Goal: Task Accomplishment & Management: Complete application form

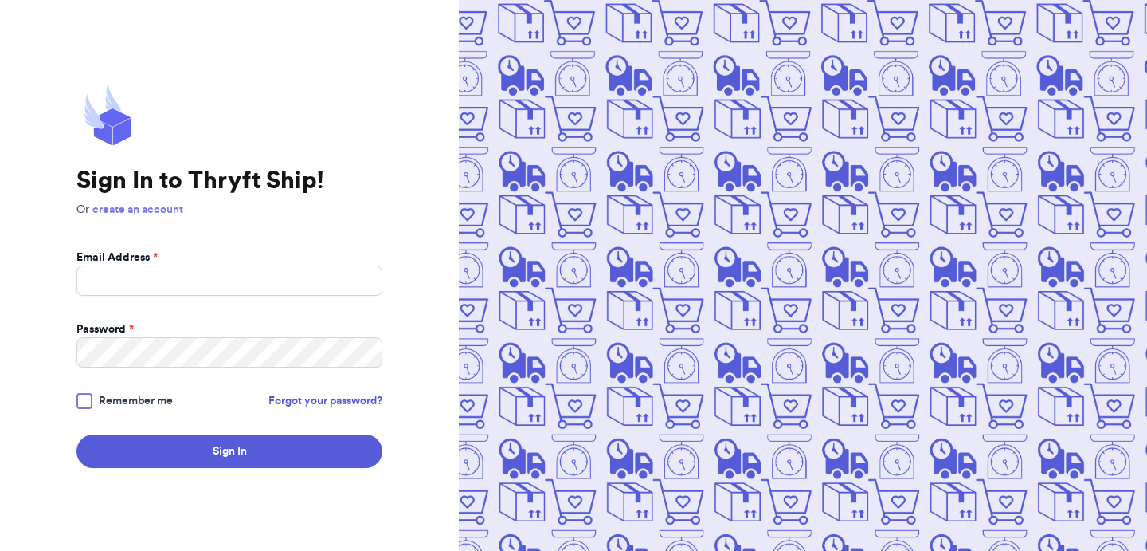
click at [159, 209] on link "create an account" at bounding box center [137, 209] width 91 height 11
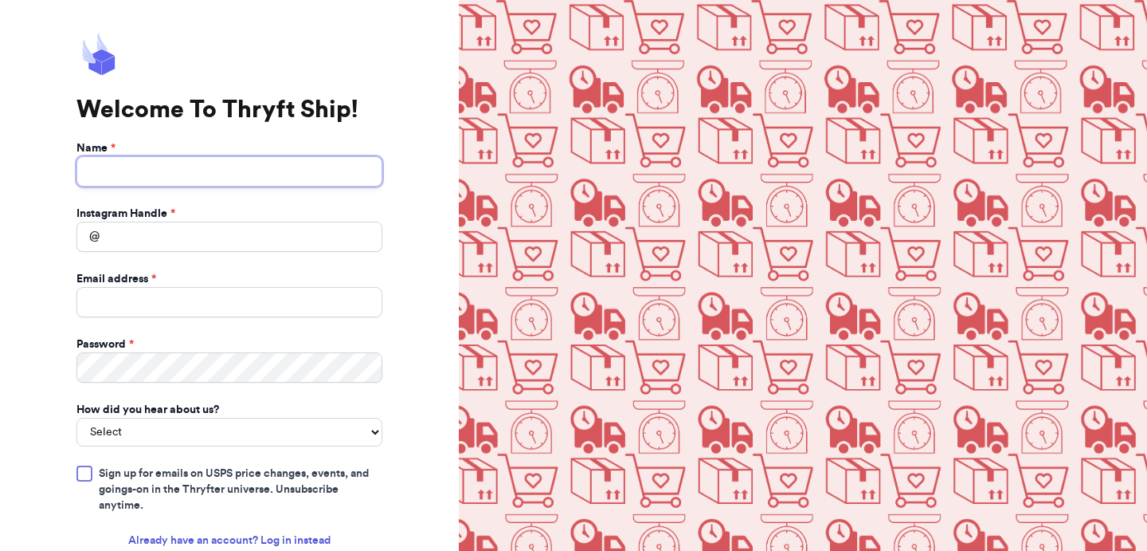
click at [210, 163] on input "Name *" at bounding box center [229, 171] width 306 height 30
type input "Local Picker"
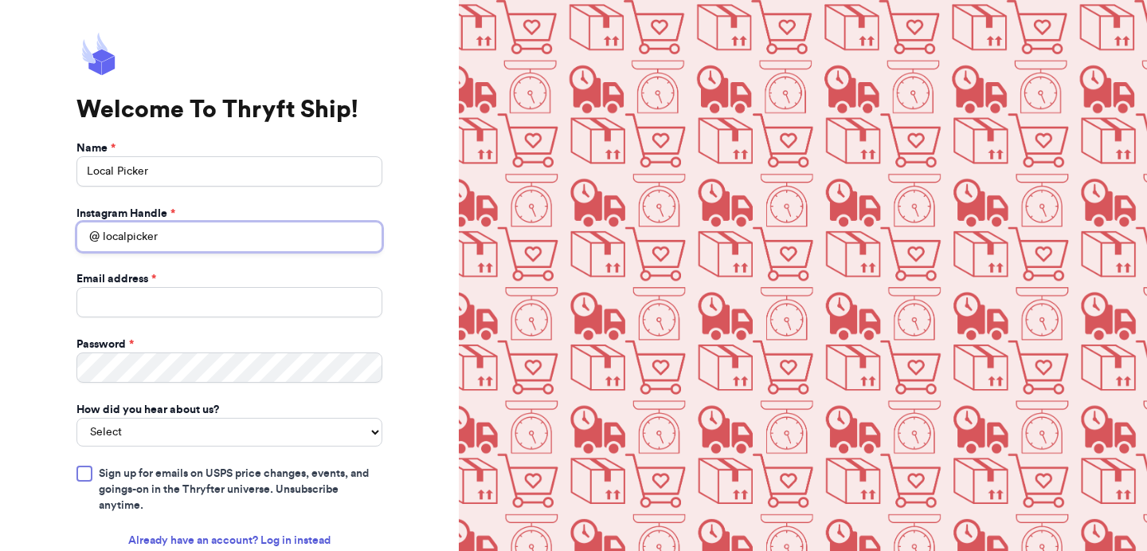
type input "localpicker"
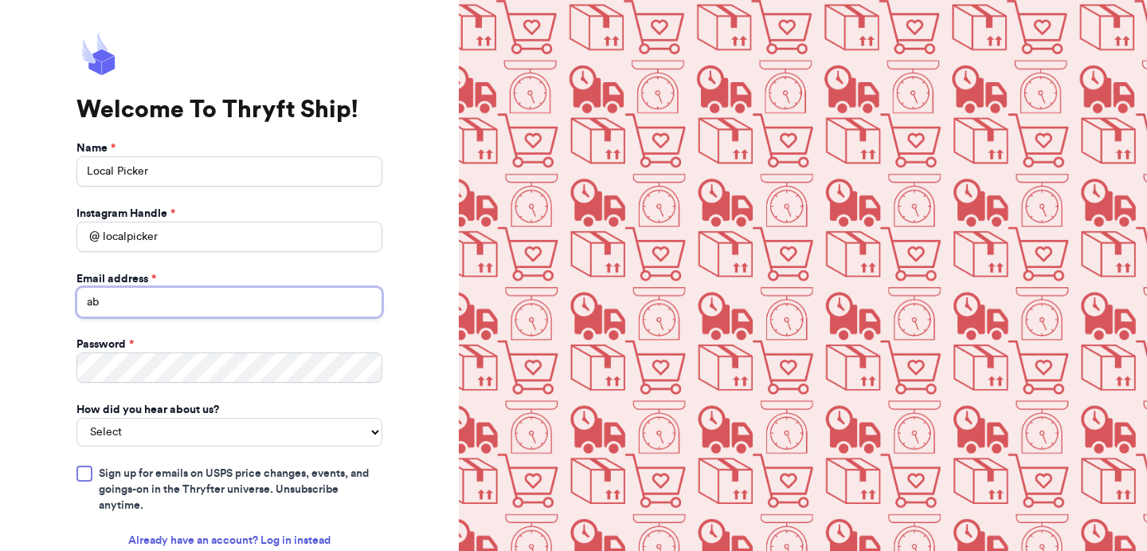
type input "abdul+1@thryftship.com"
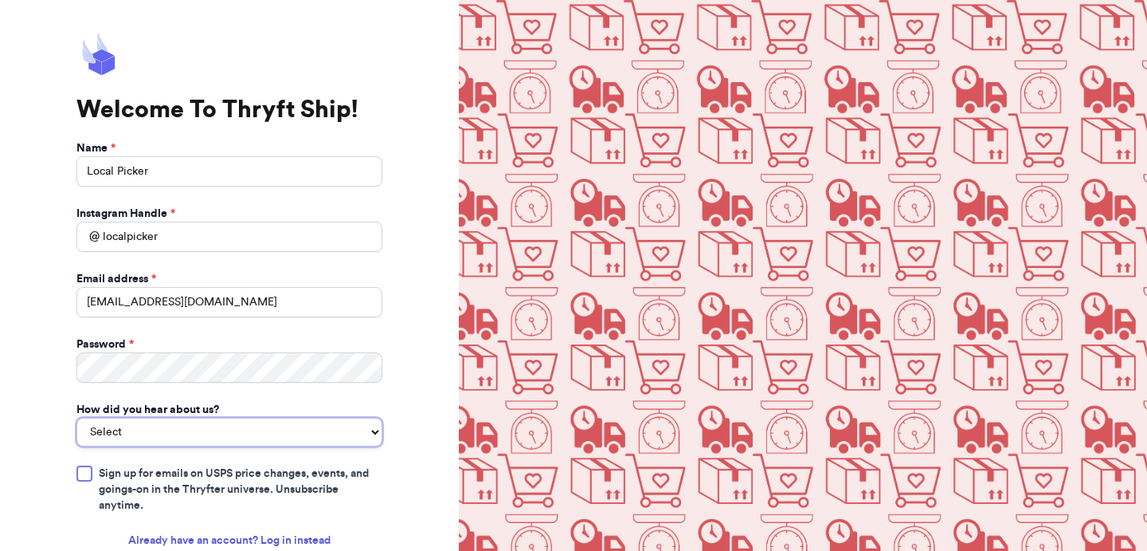
click at [189, 418] on select "Select You reached out to me directly I saw another business post about Thryft …" at bounding box center [229, 432] width 306 height 29
select select "you_reached_out_to_me"
click at [76, 418] on select "Select You reached out to me directly I saw another business post about Thryft …" at bounding box center [229, 432] width 306 height 29
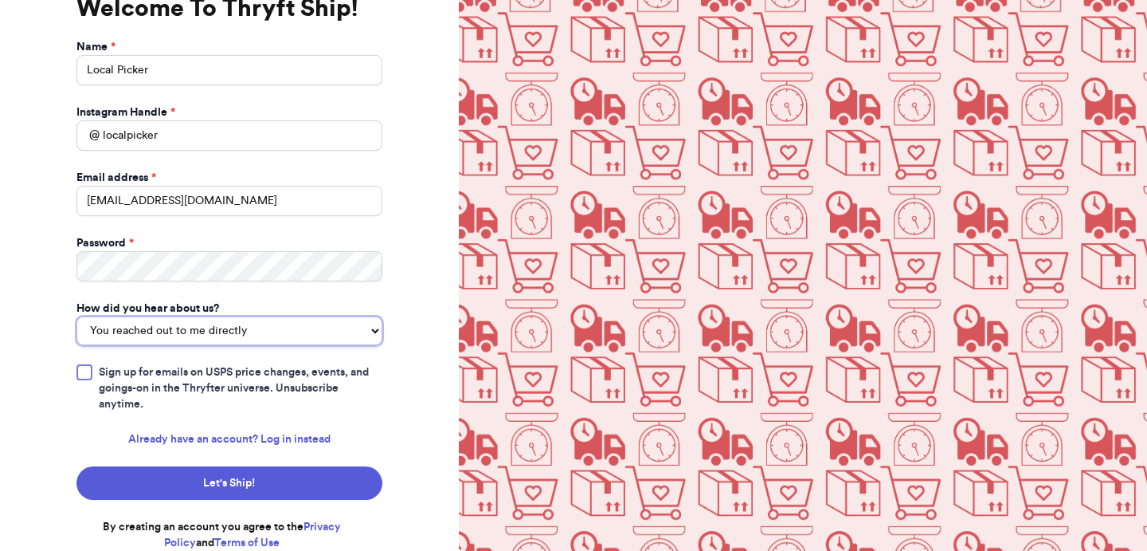
scroll to position [104, 0]
click at [185, 388] on span "Sign up for emails on USPS price changes, events, and goings-on in the Thryfter…" at bounding box center [241, 388] width 284 height 48
click at [0, 0] on input "Sign up for emails on USPS price changes, events, and goings-on in the Thryfter…" at bounding box center [0, 0] width 0 height 0
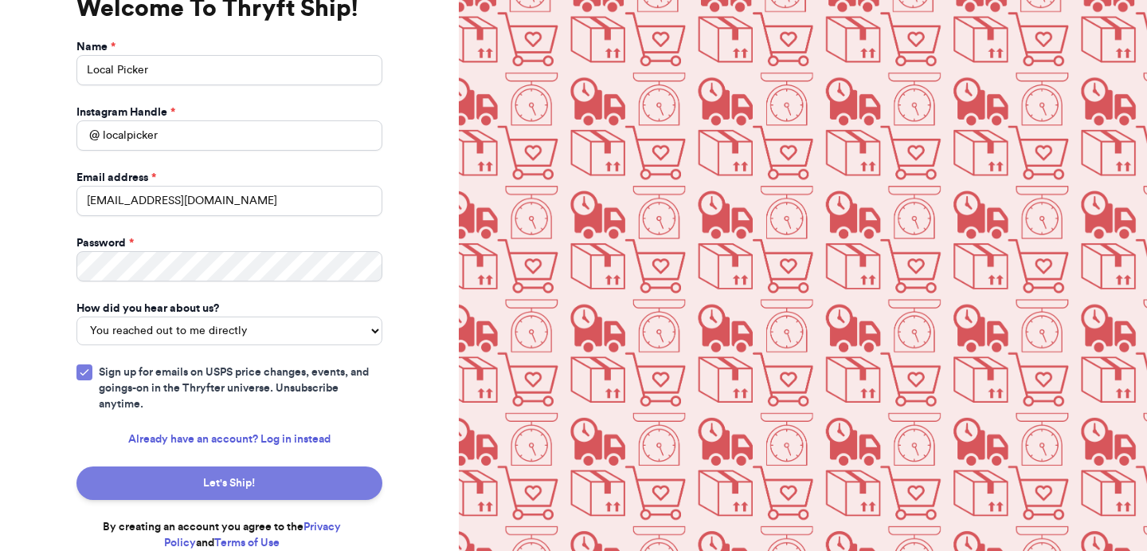
click at [202, 475] on button "Let's Ship!" at bounding box center [229, 482] width 306 height 33
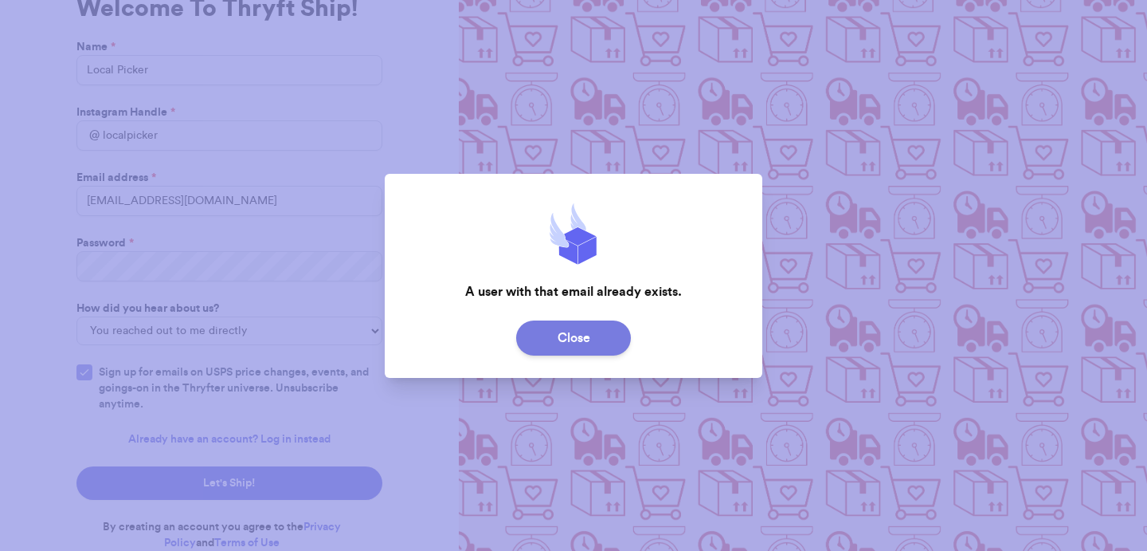
click at [552, 333] on button "Close" at bounding box center [573, 337] width 115 height 35
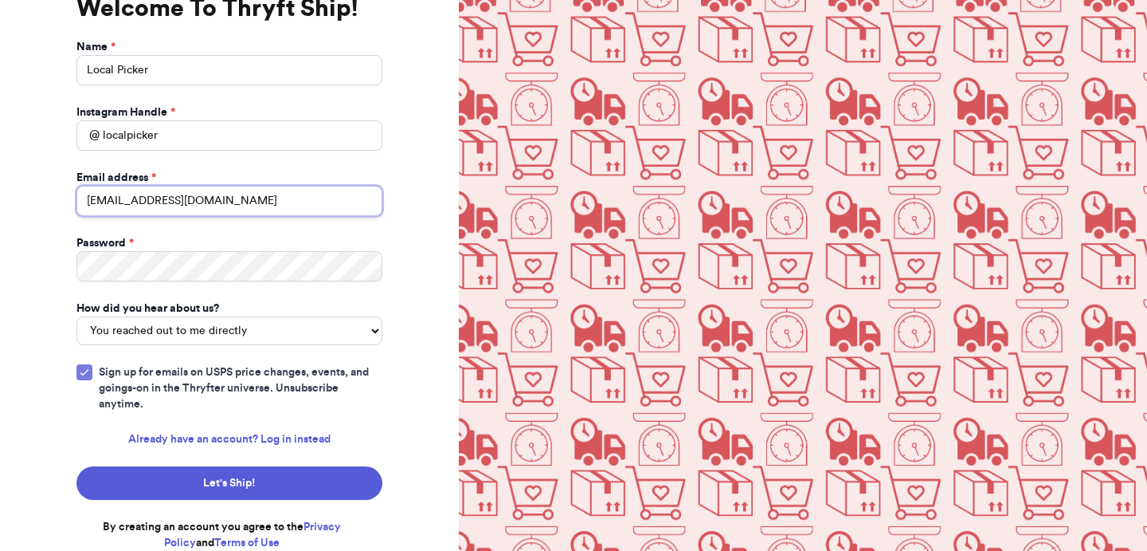
click at [126, 202] on input "abdul+1@thryftship.com" at bounding box center [229, 201] width 306 height 30
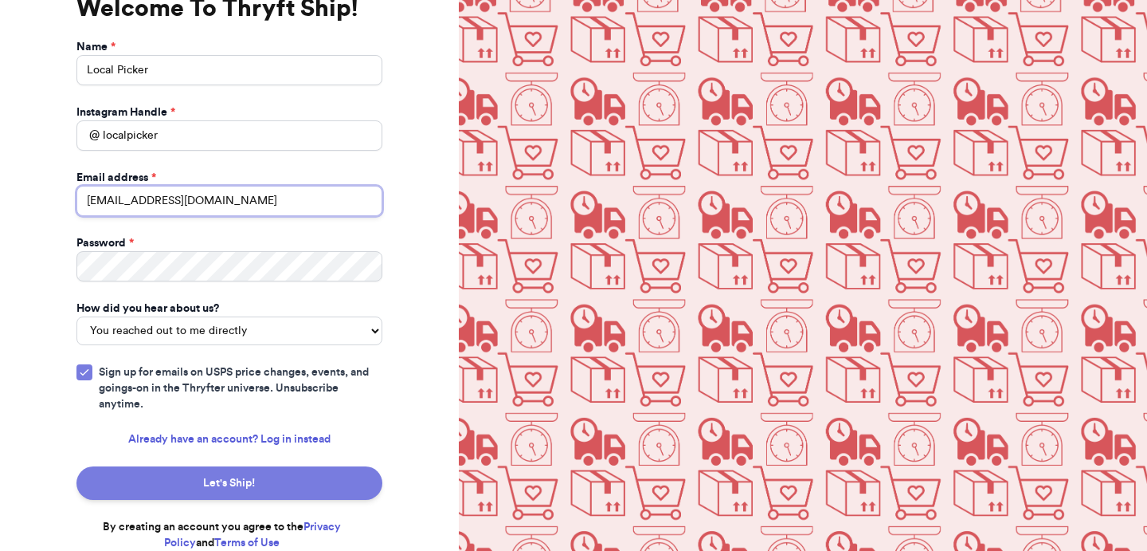
type input "abdul+2@thryftship.com"
click at [271, 487] on button "Let's Ship!" at bounding box center [229, 482] width 306 height 33
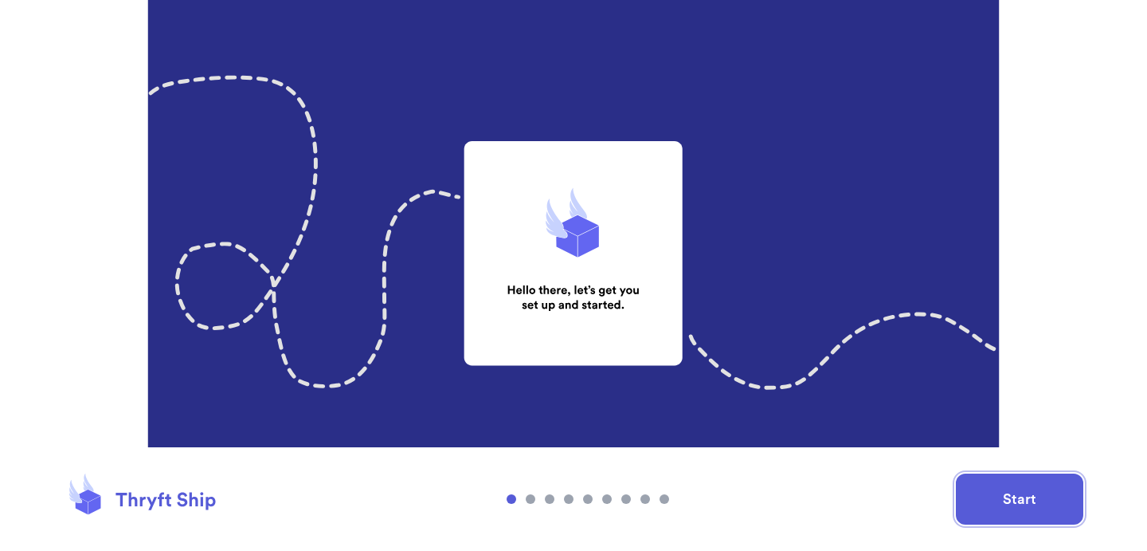
click at [1046, 501] on button "Start" at bounding box center [1019, 498] width 127 height 51
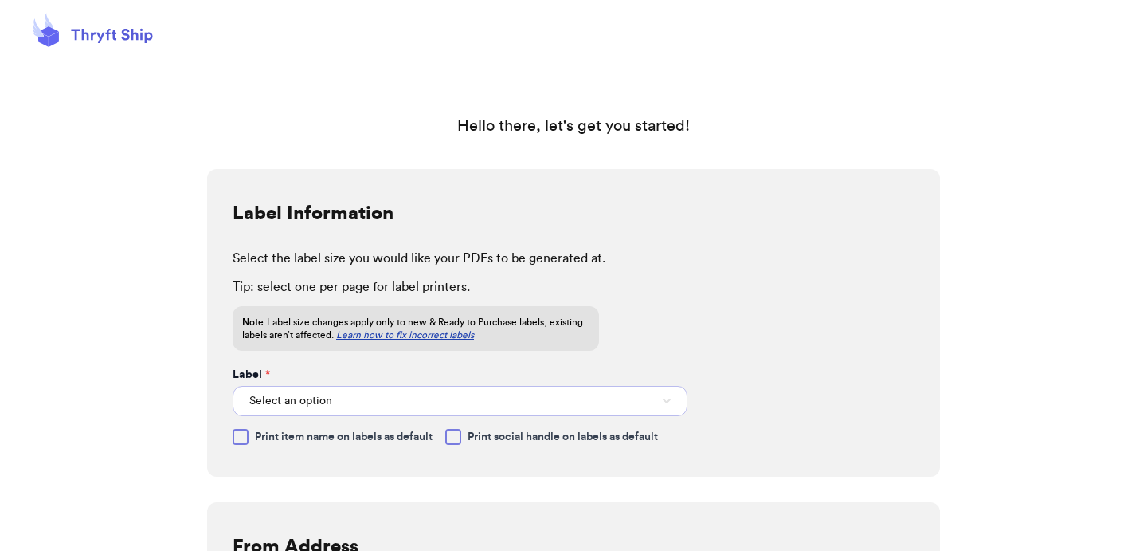
click at [447, 413] on button "Select an option" at bounding box center [460, 401] width 455 height 30
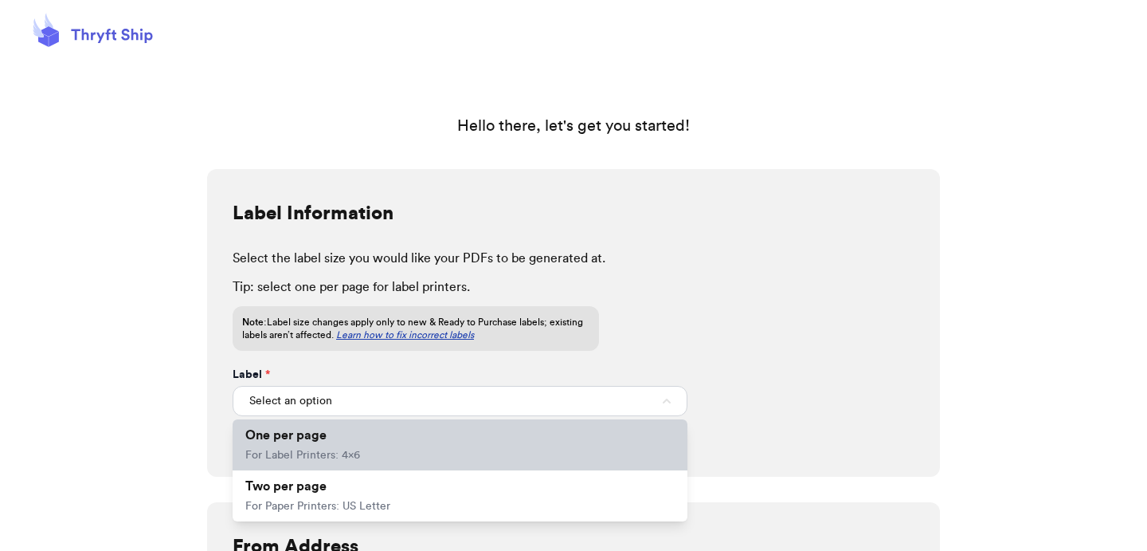
click at [367, 434] on li "One per page For Label Printers: 4x6" at bounding box center [460, 444] width 455 height 51
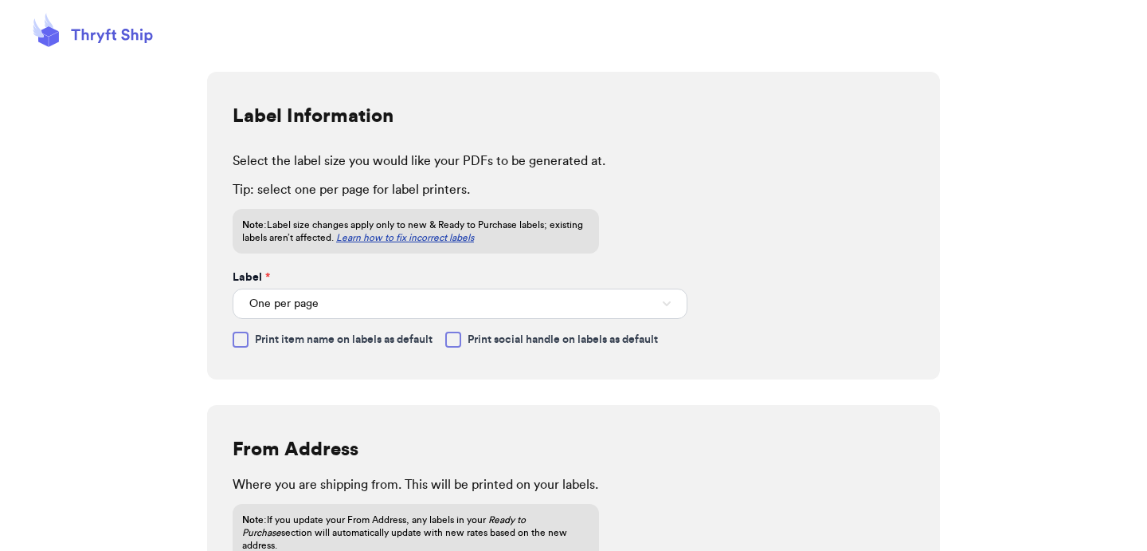
click at [367, 344] on span "Print item name on labels as default" at bounding box center [344, 339] width 178 height 16
click at [0, 0] on input "Print item name on labels as default" at bounding box center [0, 0] width 0 height 0
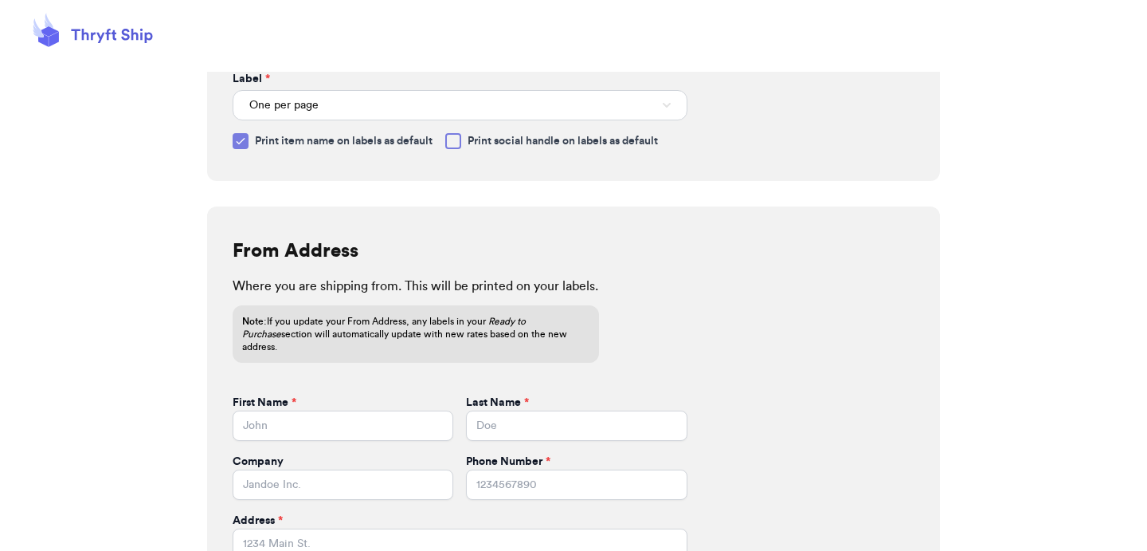
scroll to position [300, 0]
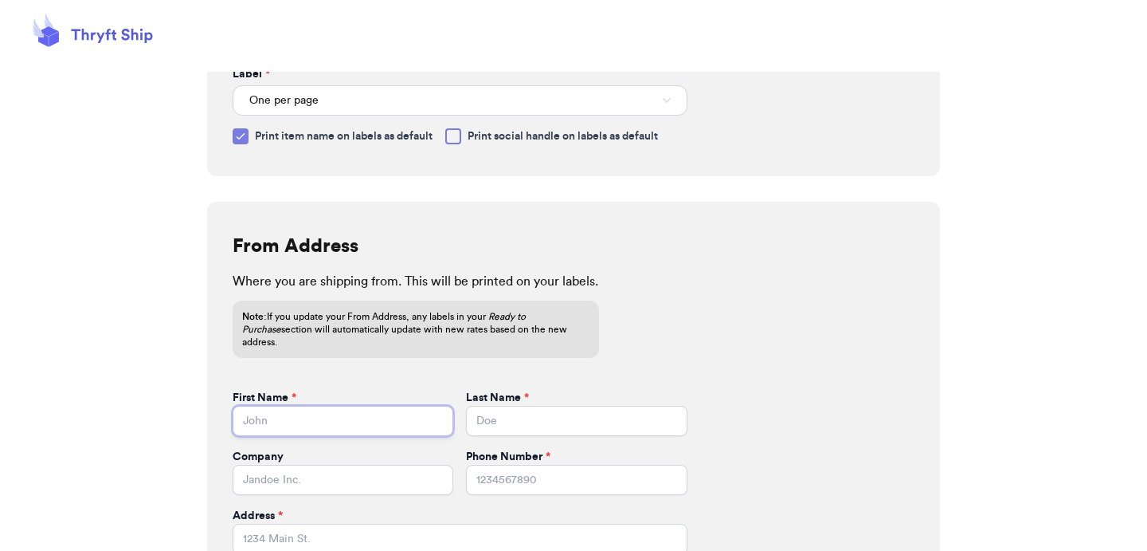
click at [386, 417] on input "First Name *" at bounding box center [343, 421] width 221 height 30
type input "Local"
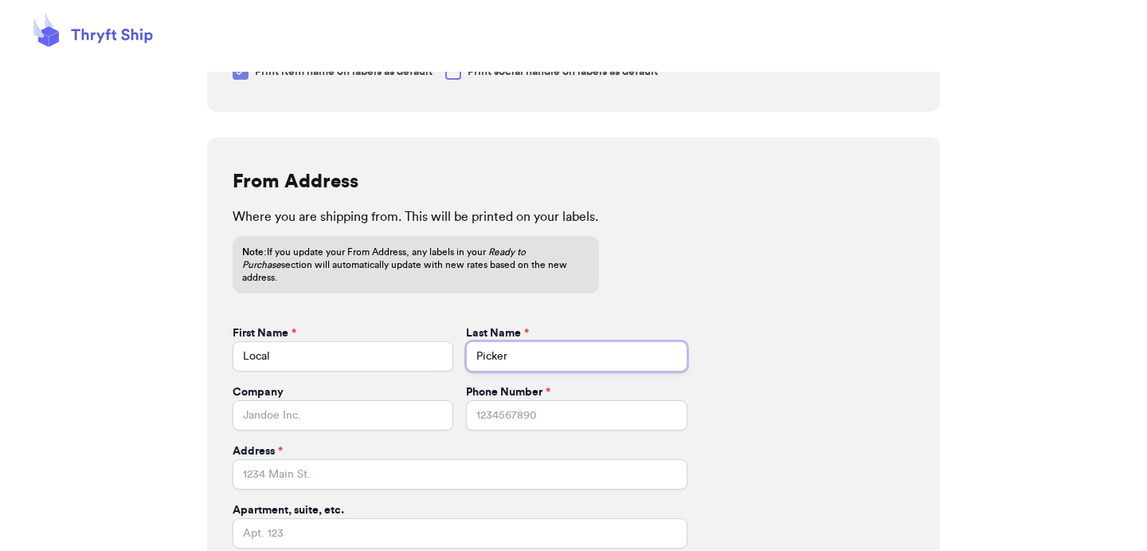
scroll to position [367, 0]
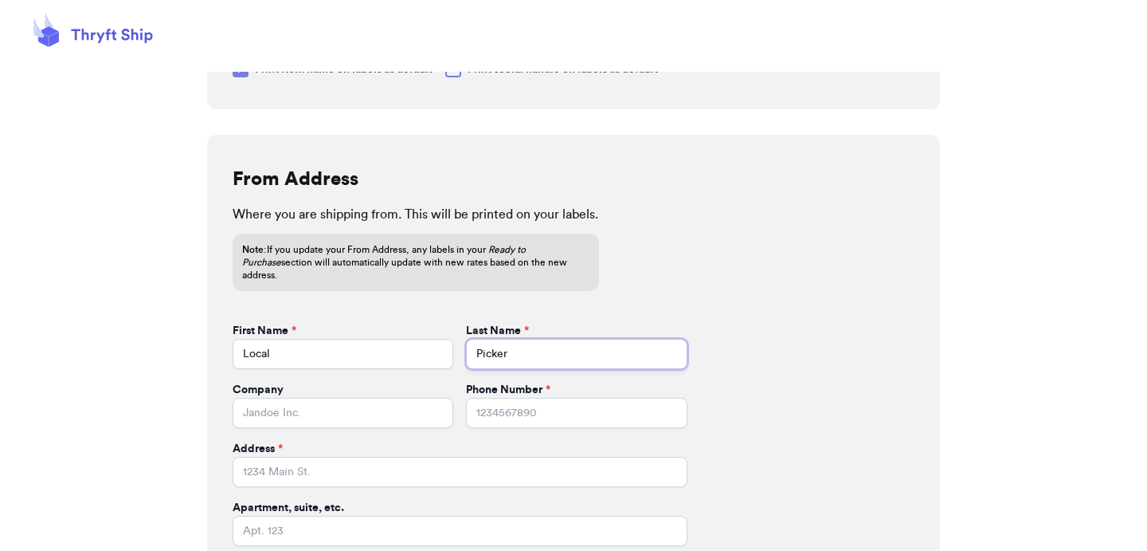
type input "Picker"
click at [420, 339] on input "Local" at bounding box center [343, 354] width 221 height 30
click at [787, 146] on div "From Address Where you are shipping from. This will be printed on your labels. …" at bounding box center [573, 386] width 733 height 502
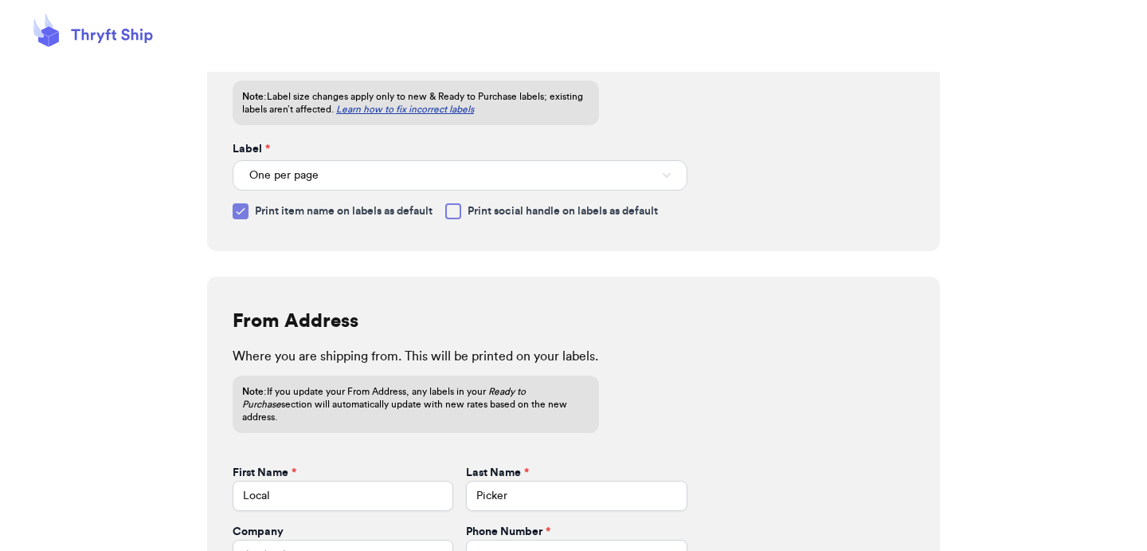
scroll to position [318, 0]
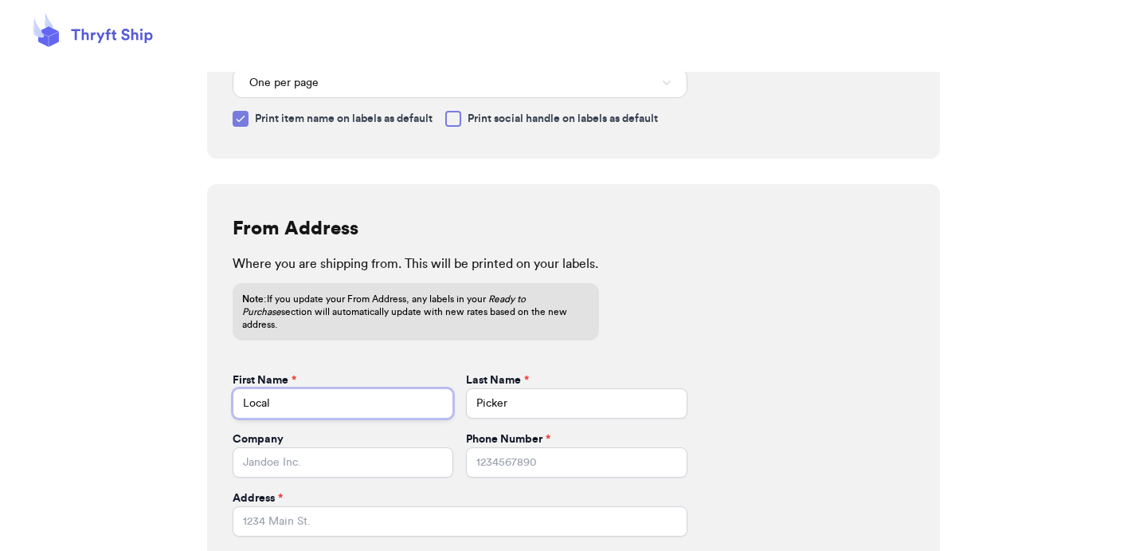
click at [412, 393] on input "Local" at bounding box center [343, 403] width 221 height 30
type input "[PERSON_NAME]"
type input "Books"
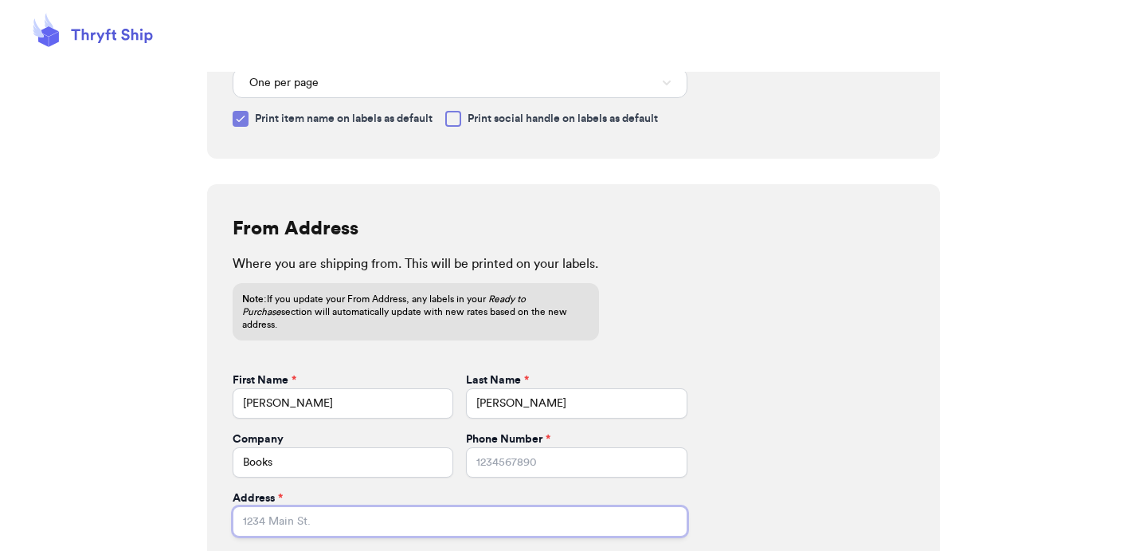
click at [308, 507] on input "Address *" at bounding box center [460, 521] width 455 height 30
paste input "[STREET_ADDRESS]"
type input "[STREET_ADDRESS]"
click at [838, 282] on div "Where you are shipping from. This will be printed on your labels. Note: If you …" at bounding box center [574, 297] width 682 height 86
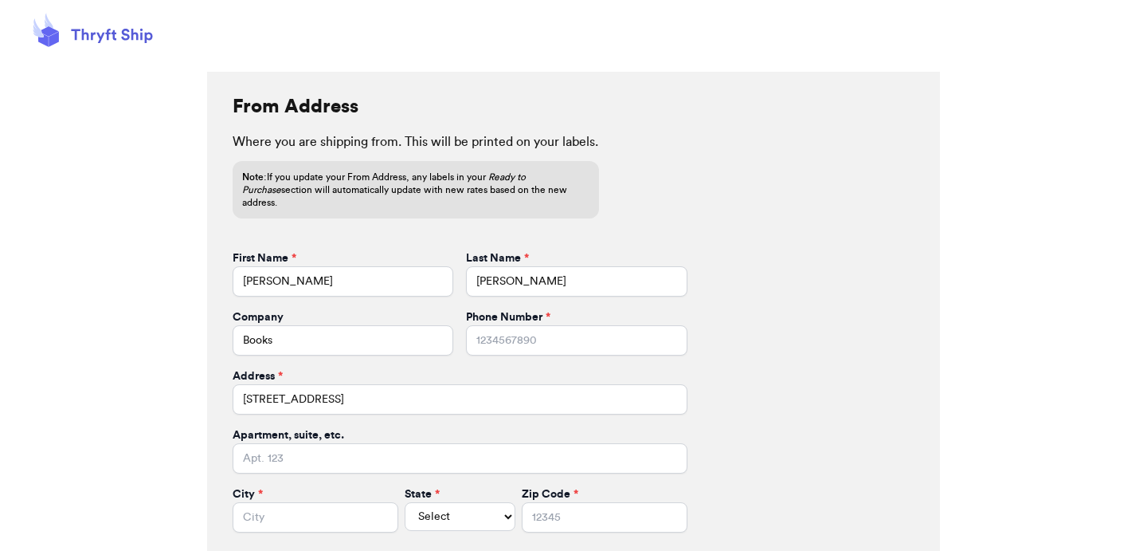
scroll to position [476, 0]
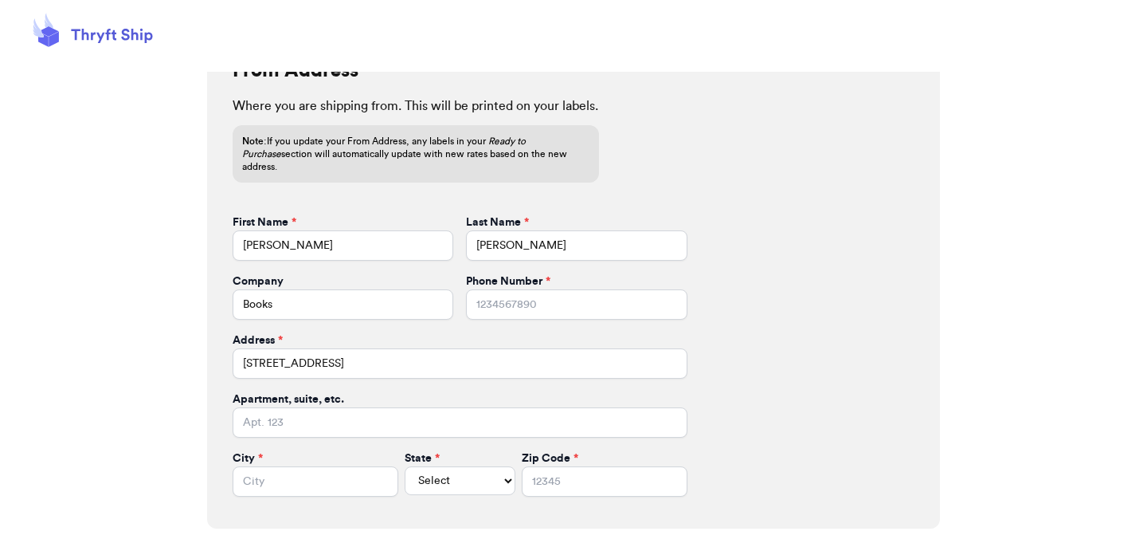
click at [539, 307] on form "First Name * Ross Last Name * Geller Company Books Phone Number * Address * 166…" at bounding box center [460, 355] width 455 height 282
click at [540, 307] on form "First Name * Ross Last Name * Geller Company Books Phone Number * Address * 166…" at bounding box center [460, 355] width 455 height 282
click at [572, 289] on input "Phone Number *" at bounding box center [576, 304] width 221 height 30
paste input "42545893"
type input "4254589322"
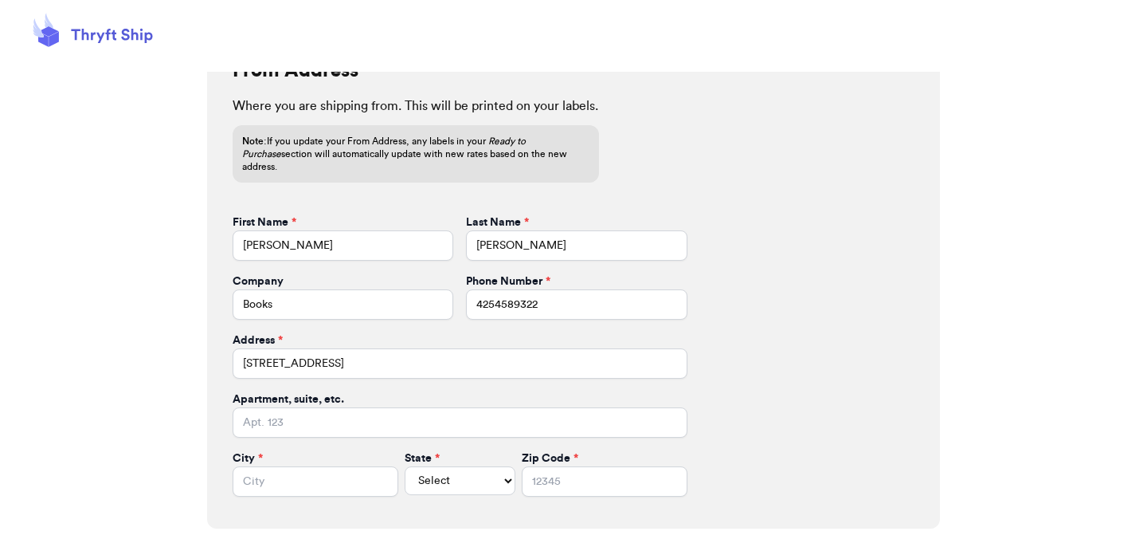
click at [688, 367] on div "From Address Where you are shipping from. This will be printed on your labels. …" at bounding box center [573, 277] width 733 height 502
click at [308, 469] on input "City *" at bounding box center [316, 481] width 166 height 30
paste input "Seattle"
type input "[GEOGRAPHIC_DATA]"
click at [405, 471] on select "Select AL AK AZ AR CA CO CT DE DC FL GA HI ID IL IN IA KS KY LA ME MD MA MI MN …" at bounding box center [460, 480] width 111 height 29
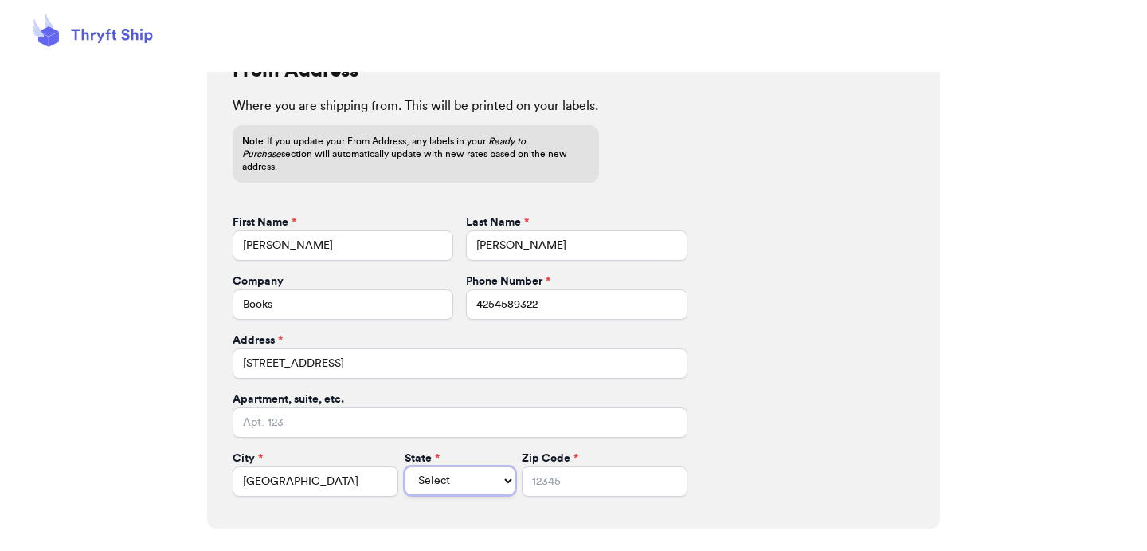
click at [435, 466] on select "Select AL AK AZ AR CA CO CT DE DC FL GA HI ID IL IN IA KS KY LA ME MD MA MI MN …" at bounding box center [460, 480] width 111 height 29
select select "WA"
click at [405, 466] on select "Select AL AK AZ AR CA CO CT DE DC FL GA HI ID IL IN IA KS KY LA ME MD MA MI MN …" at bounding box center [460, 480] width 111 height 29
click at [522, 476] on input "Zip Code *" at bounding box center [605, 481] width 166 height 30
paste input "98109"
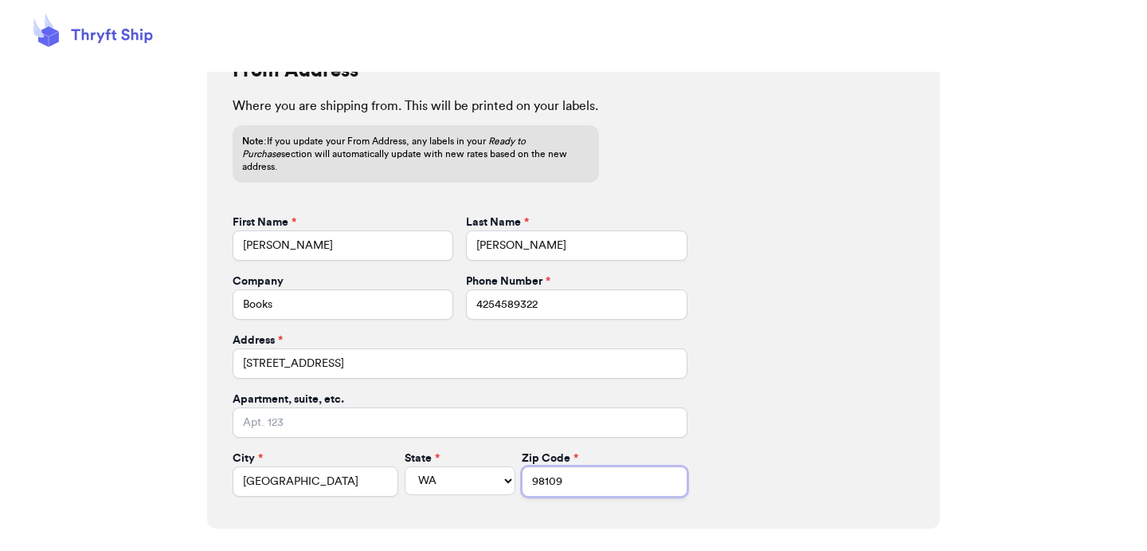
type input "98109"
click at [786, 430] on div "From Address Where you are shipping from. This will be printed on your labels. …" at bounding box center [573, 277] width 733 height 502
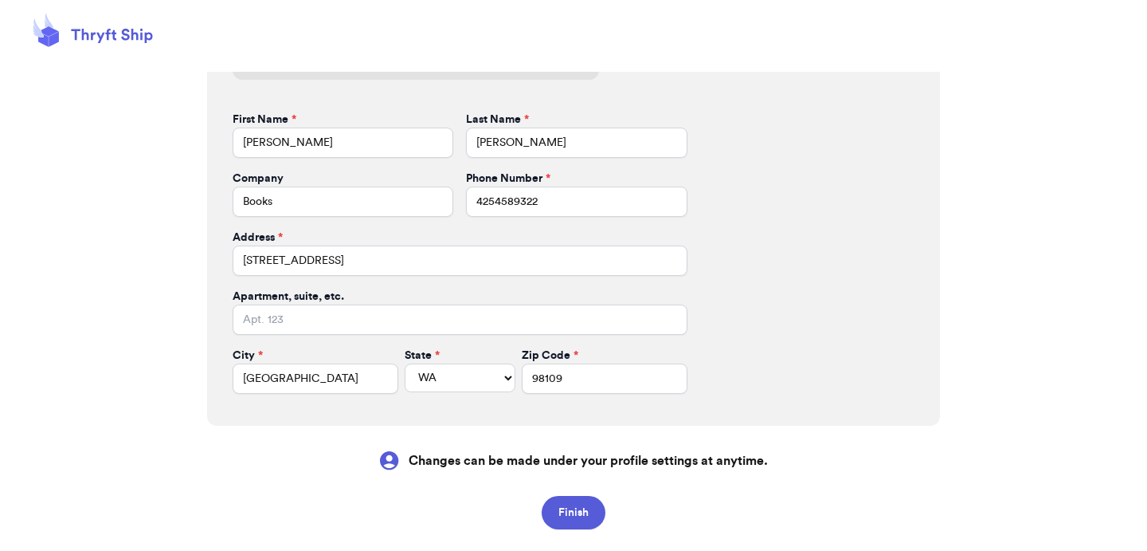
scroll to position [596, 0]
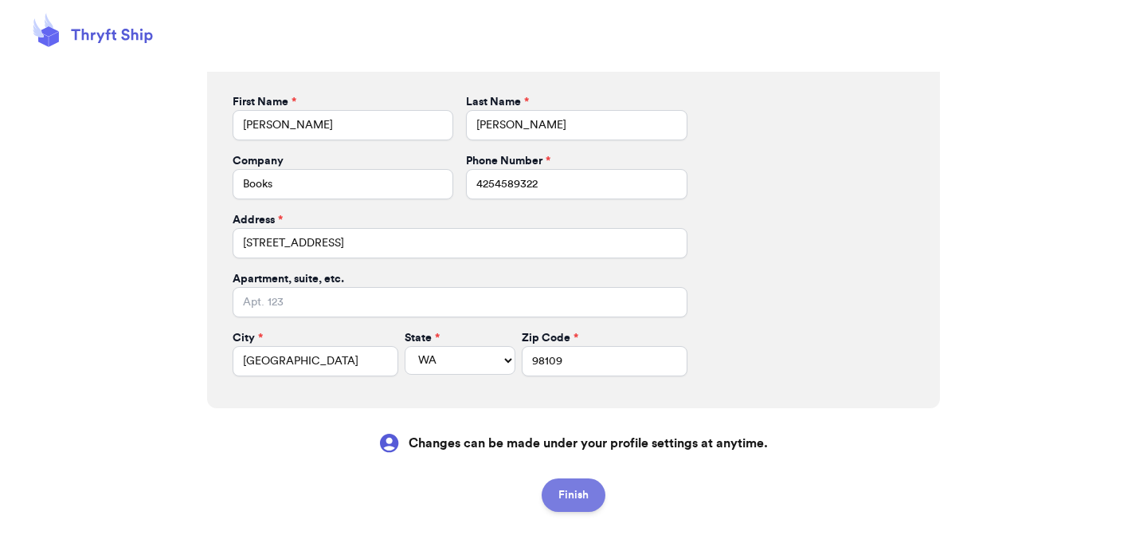
click at [581, 480] on button "Finish" at bounding box center [574, 494] width 64 height 33
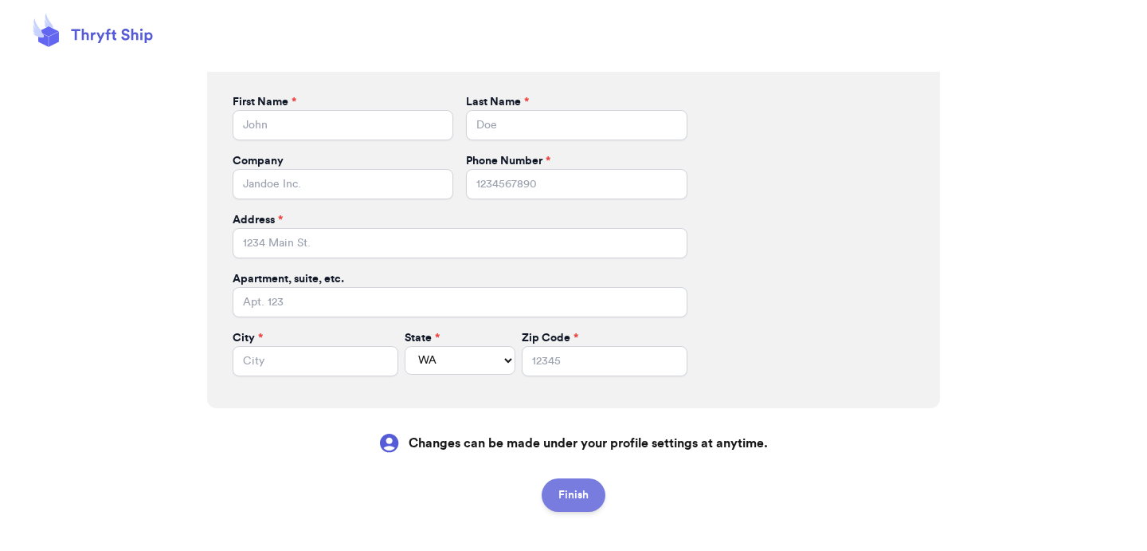
select select
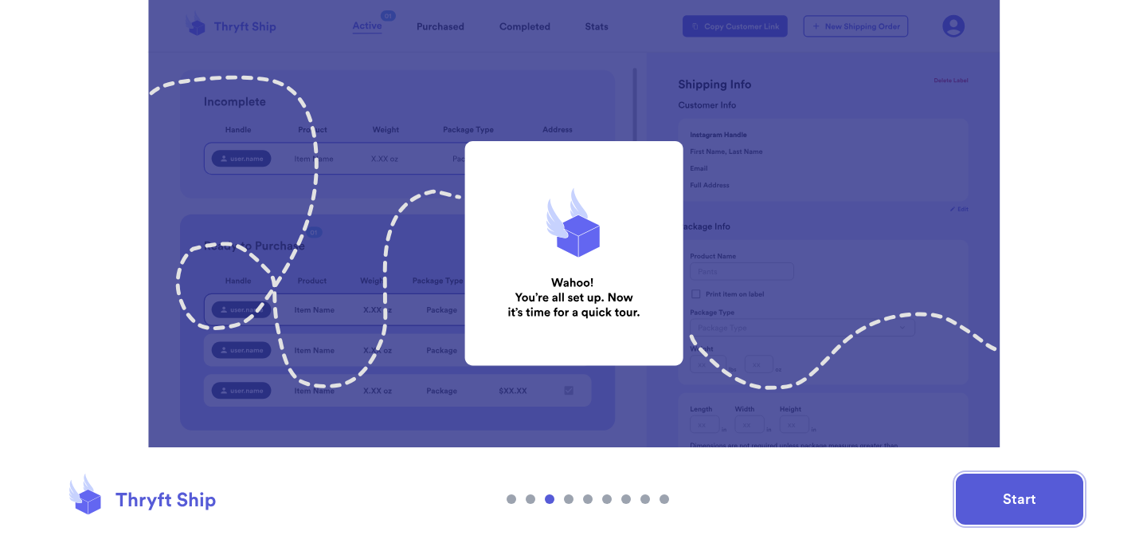
click at [1020, 498] on button "Start" at bounding box center [1019, 498] width 127 height 51
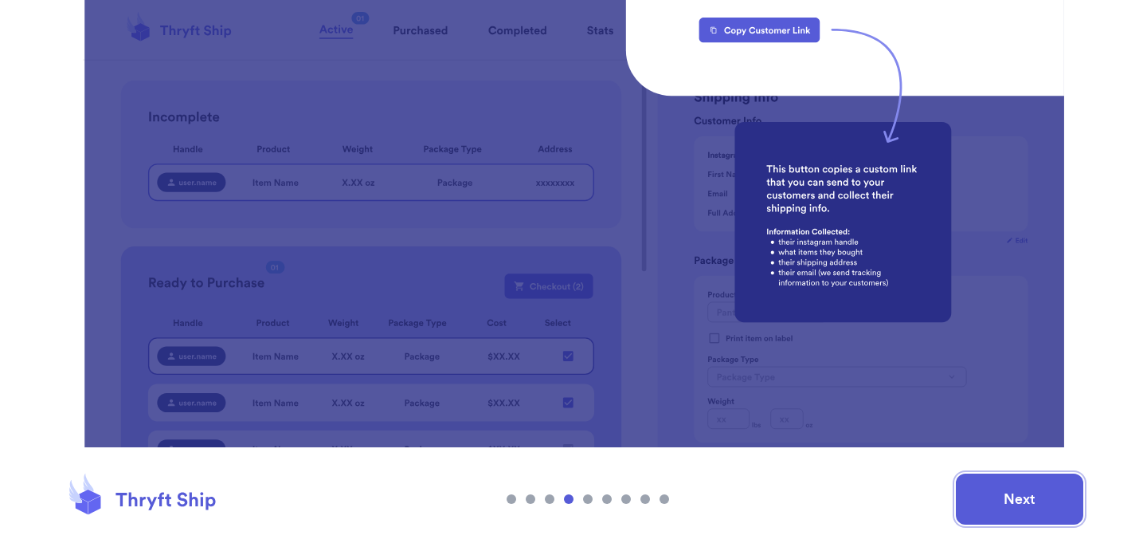
click at [1020, 498] on button "Next" at bounding box center [1019, 498] width 127 height 51
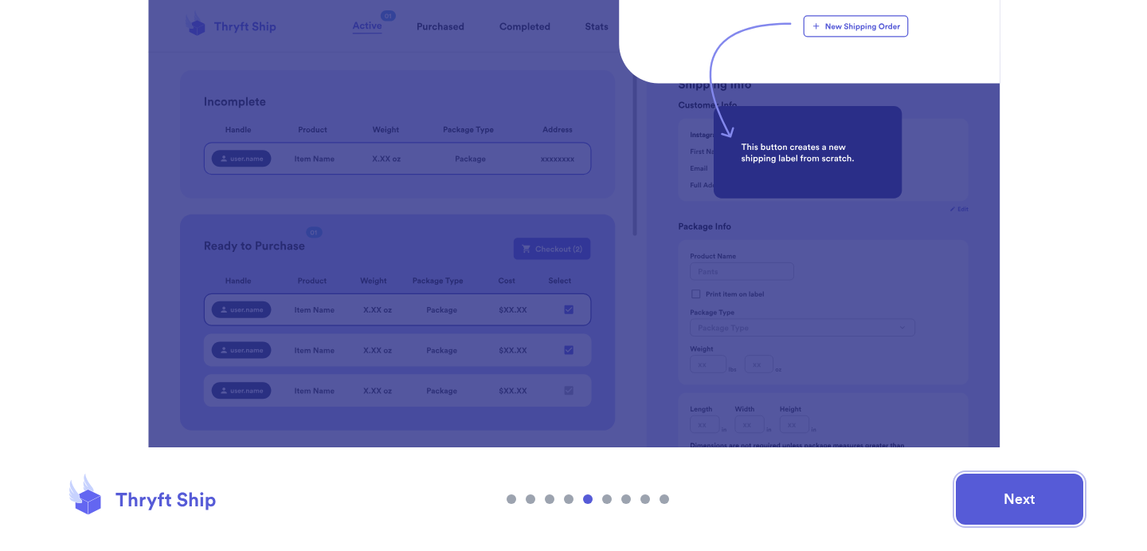
click at [1020, 498] on button "Next" at bounding box center [1019, 498] width 127 height 51
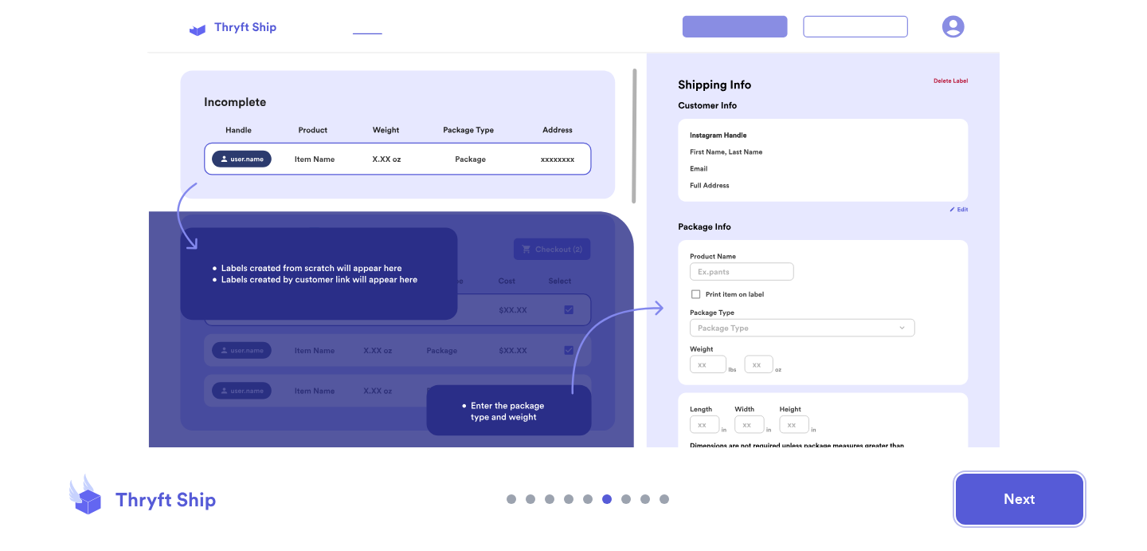
click at [1020, 498] on button "Next" at bounding box center [1019, 498] width 127 height 51
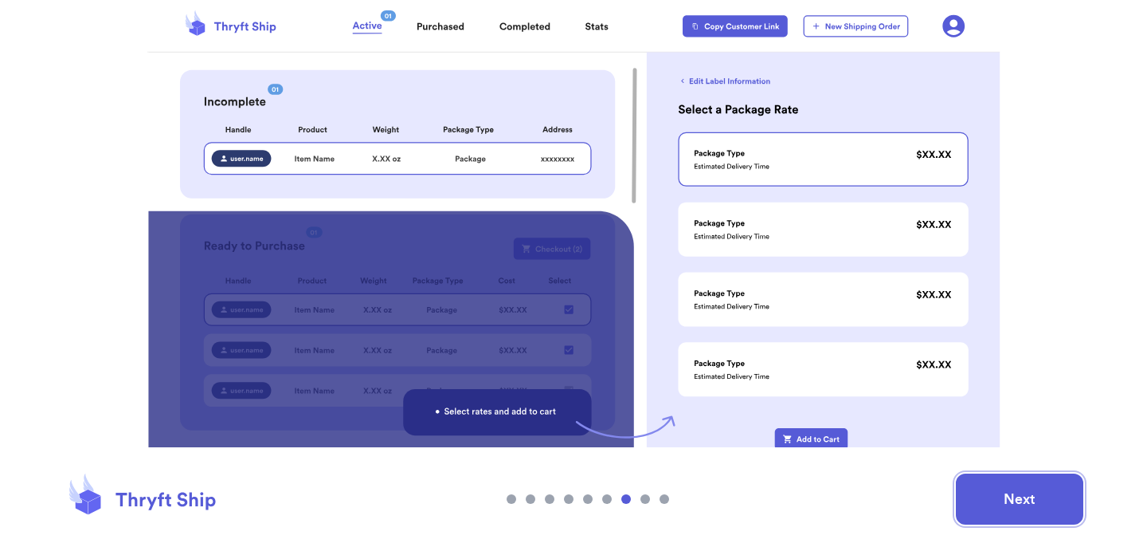
click at [1020, 498] on button "Next" at bounding box center [1019, 498] width 127 height 51
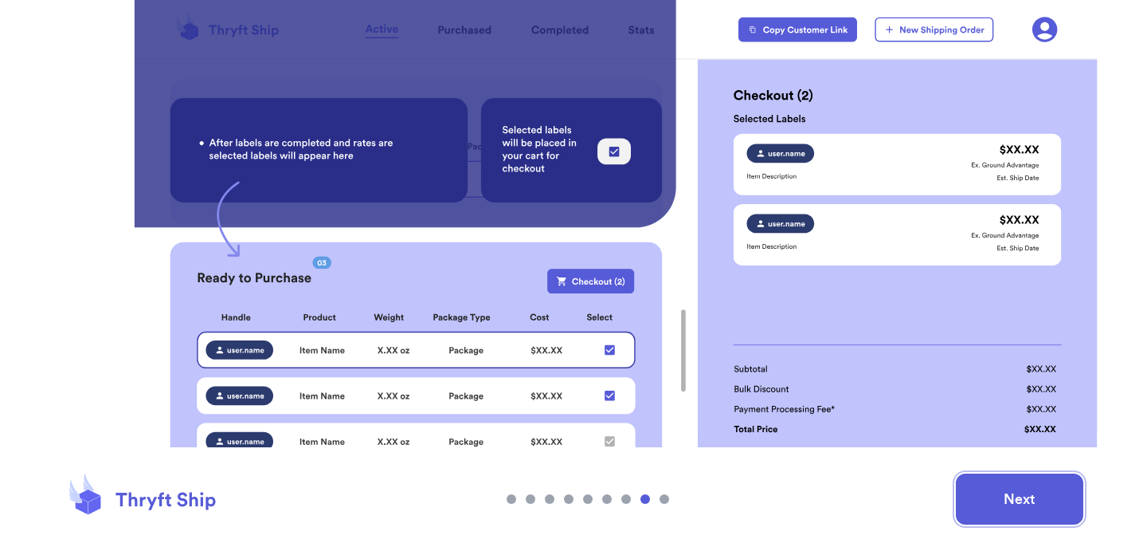
click at [1020, 498] on button "Next" at bounding box center [1019, 498] width 127 height 51
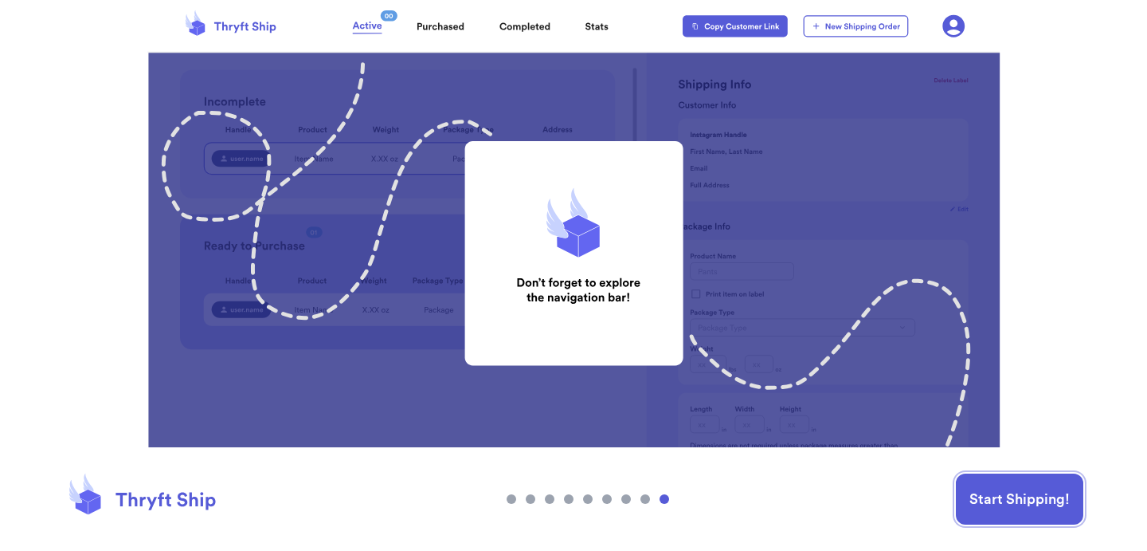
click at [1020, 499] on button "Start Shipping!" at bounding box center [1019, 498] width 127 height 51
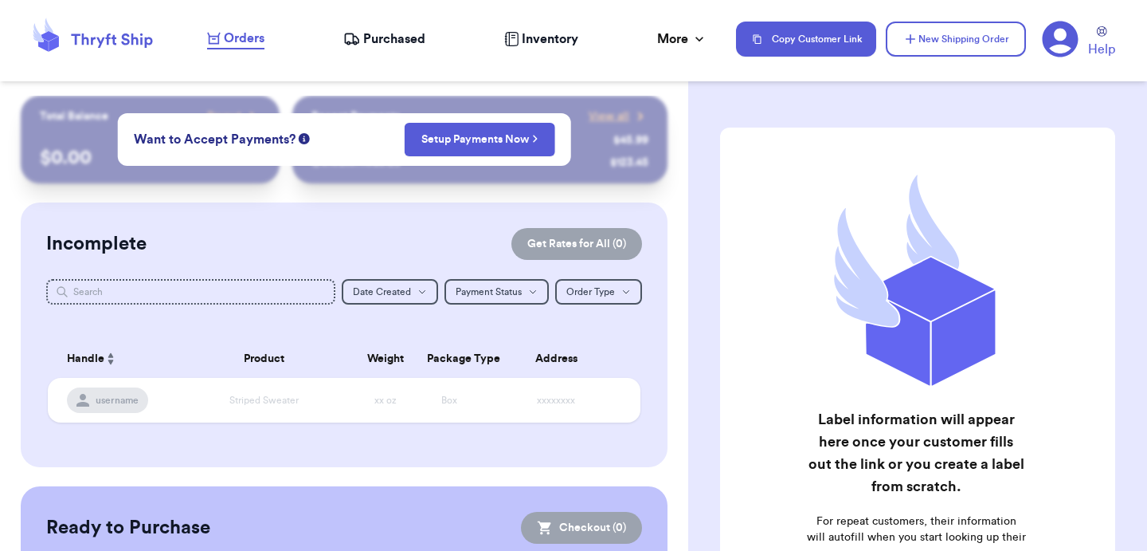
click at [1057, 29] on icon at bounding box center [1060, 39] width 37 height 37
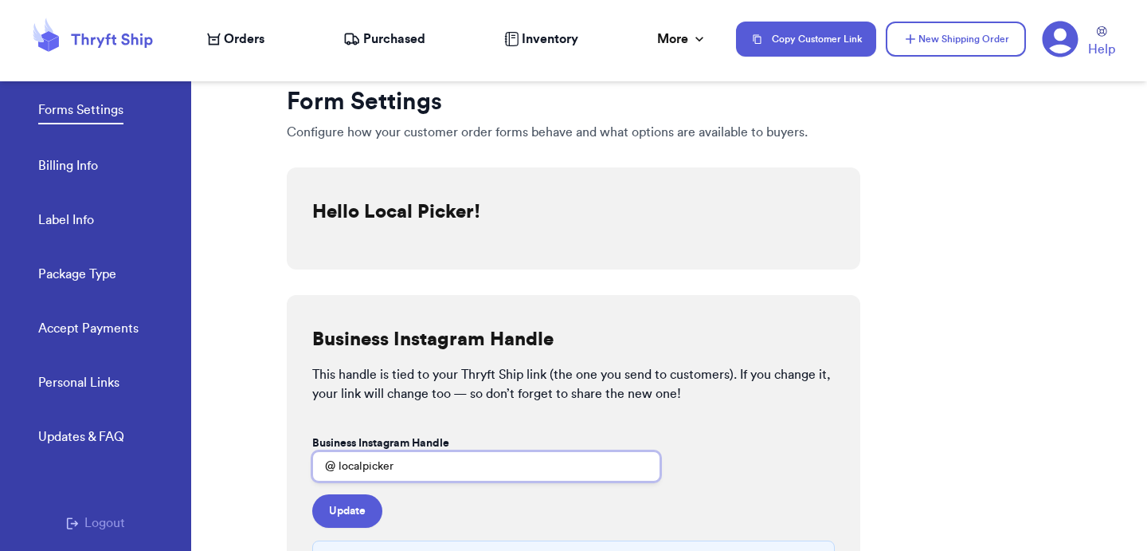
drag, startPoint x: 437, startPoint y: 477, endPoint x: 339, endPoint y: 471, distance: 98.2
click at [339, 471] on input "localpicker" at bounding box center [486, 466] width 348 height 30
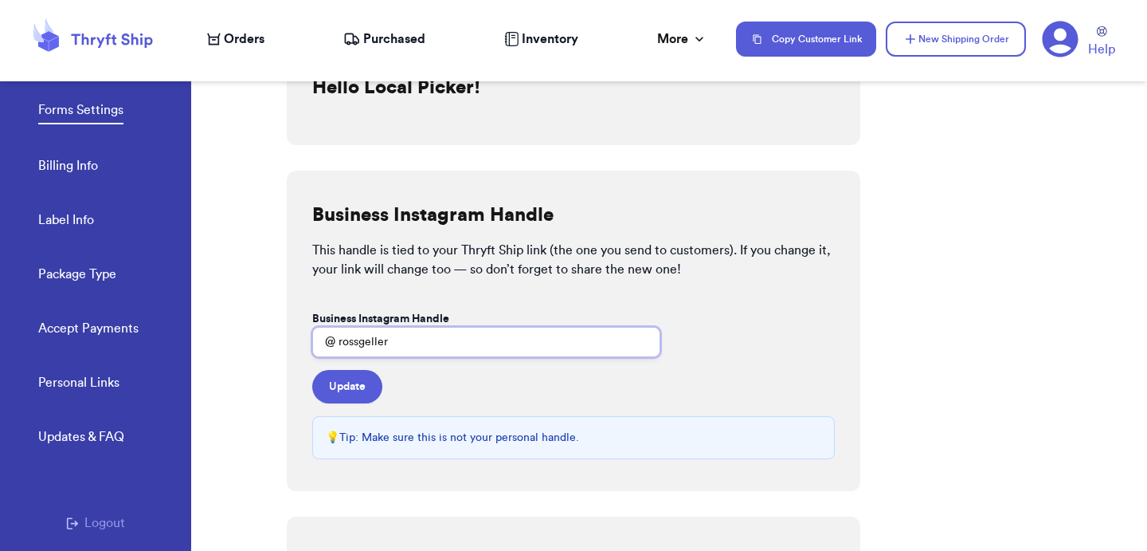
scroll to position [149, 0]
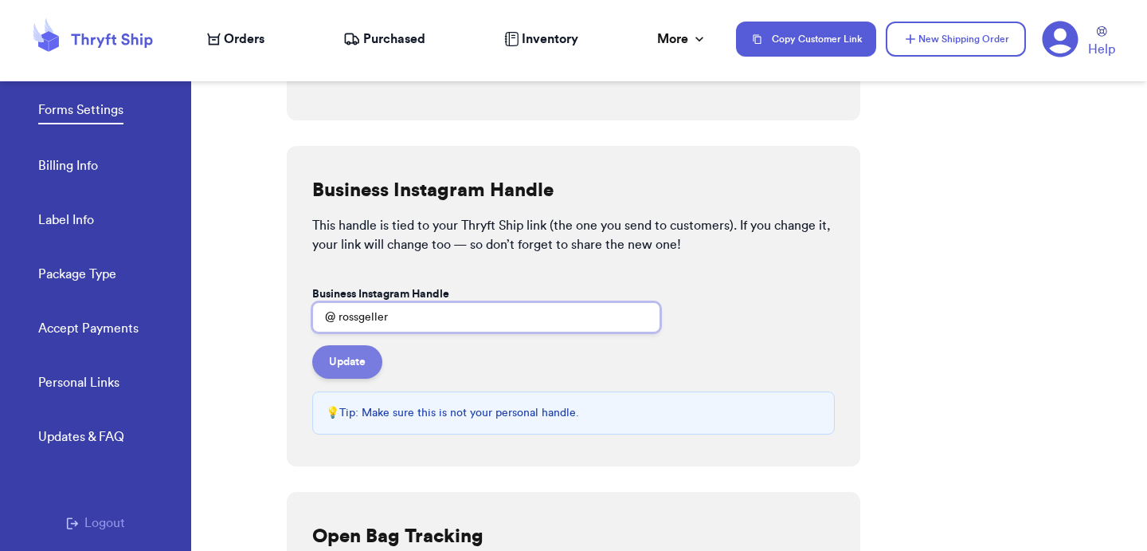
type input "rossgeller"
click at [341, 366] on button "Update" at bounding box center [347, 361] width 70 height 33
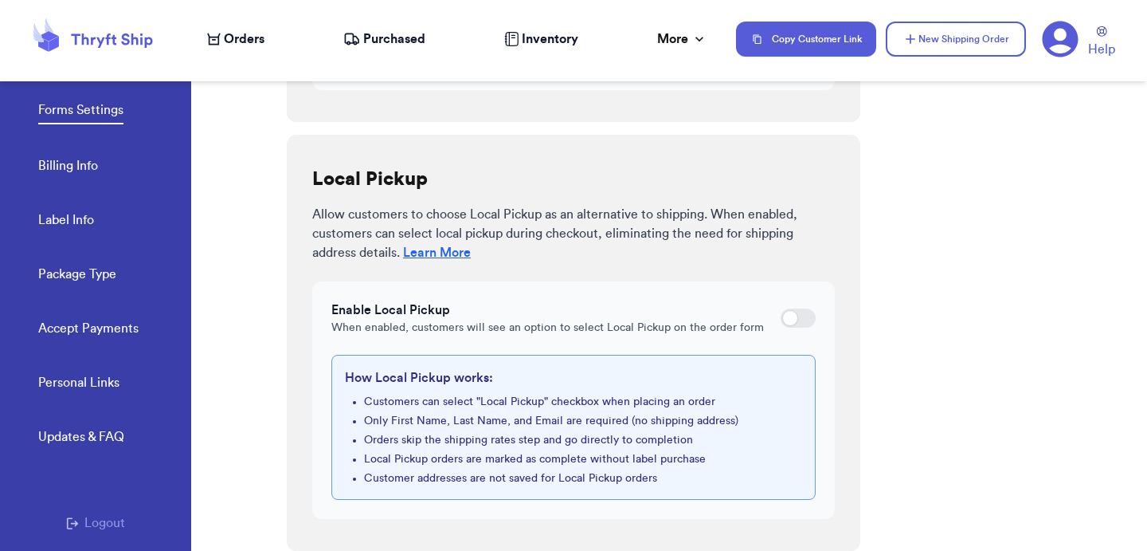
scroll to position [0, 0]
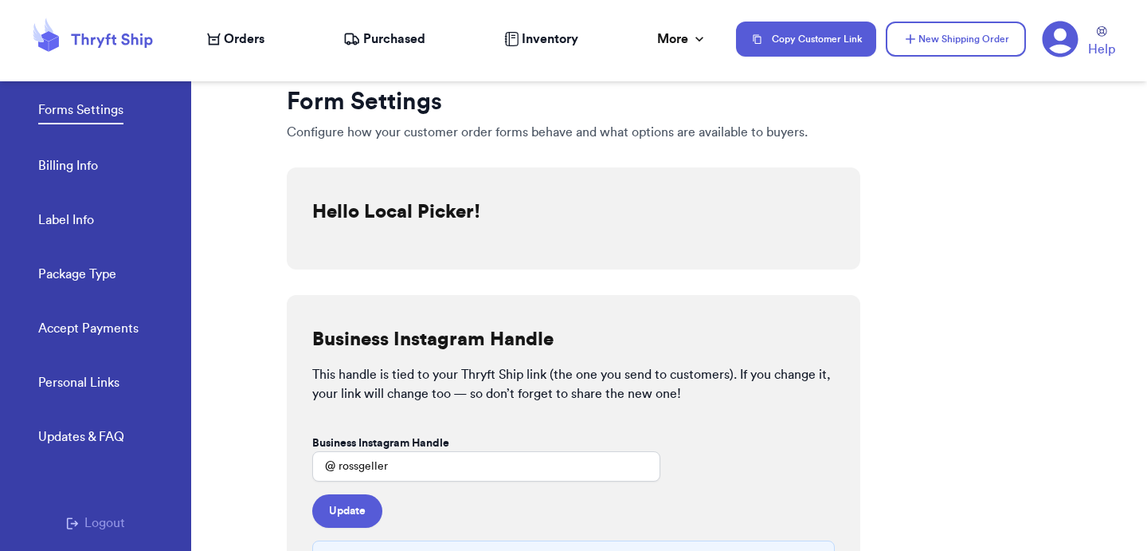
click at [450, 215] on h2 "Hello Local Picker!" at bounding box center [396, 211] width 168 height 25
click at [88, 390] on link "Personal Links" at bounding box center [78, 384] width 81 height 22
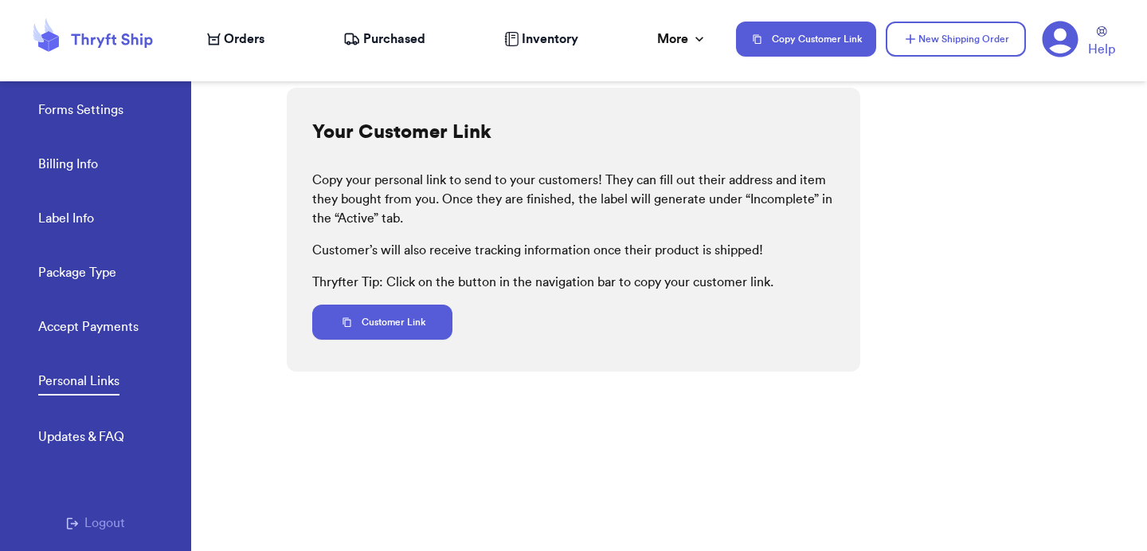
click at [100, 317] on link "Accept Payments" at bounding box center [88, 328] width 100 height 22
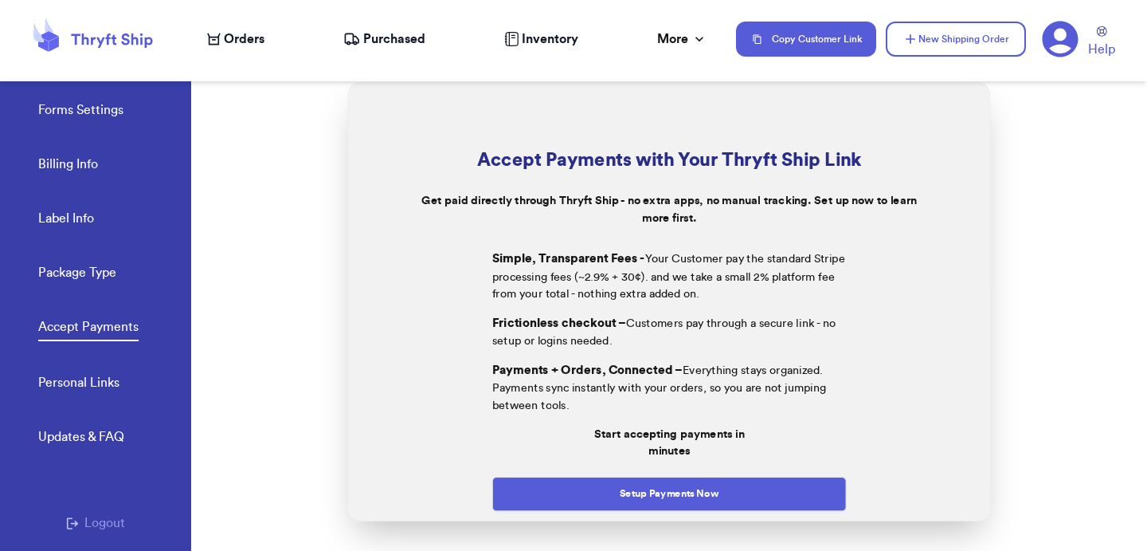
click at [77, 293] on div "Forms Settings Billing Info Label Info Package Type Accept Payments" at bounding box center [114, 214] width 153 height 317
click at [84, 275] on link "Package Type" at bounding box center [77, 274] width 78 height 22
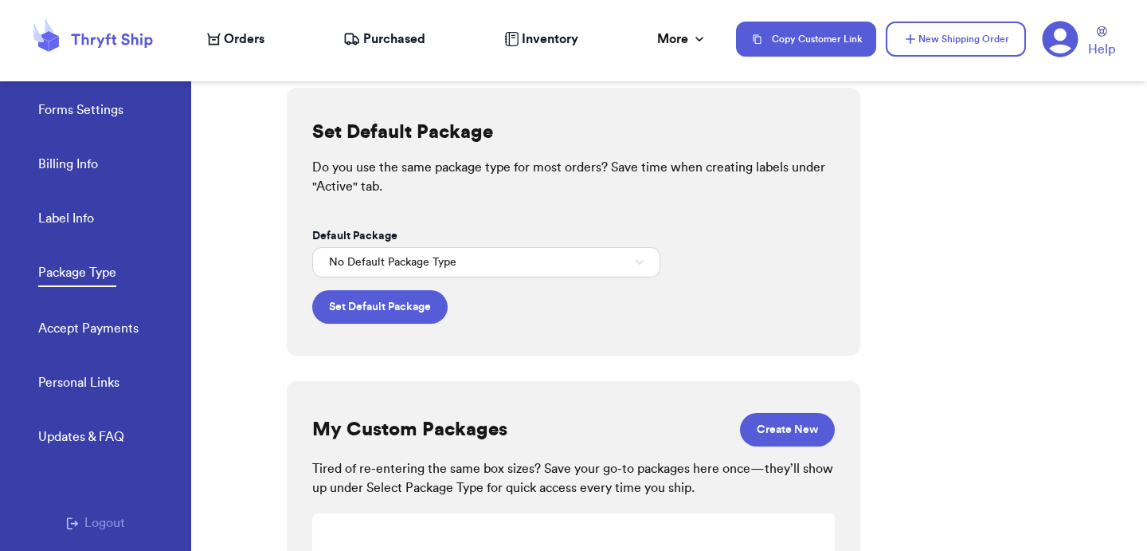
scroll to position [141, 0]
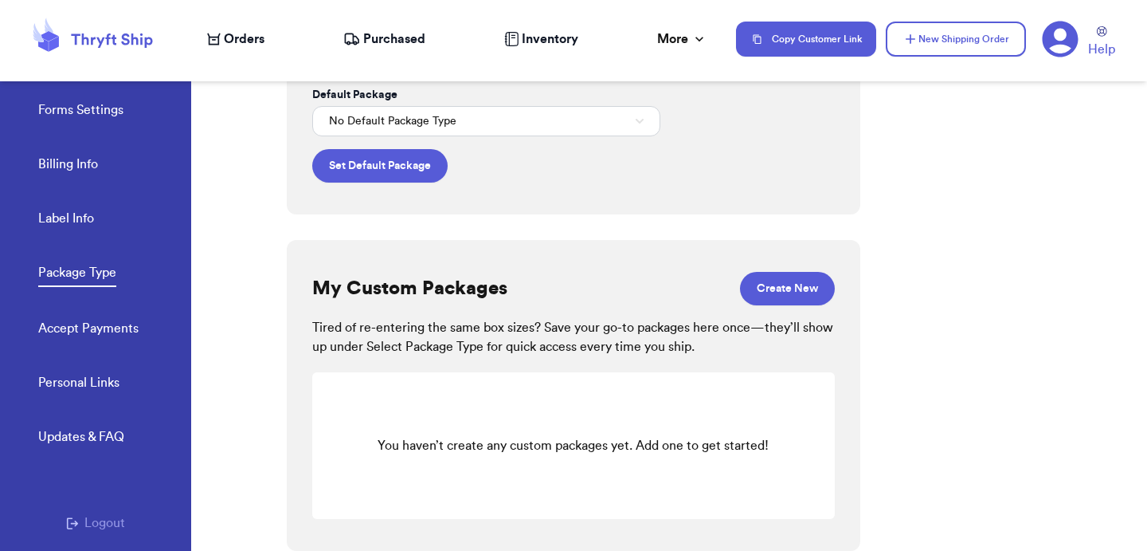
click at [81, 160] on link "Billing Info" at bounding box center [68, 166] width 60 height 22
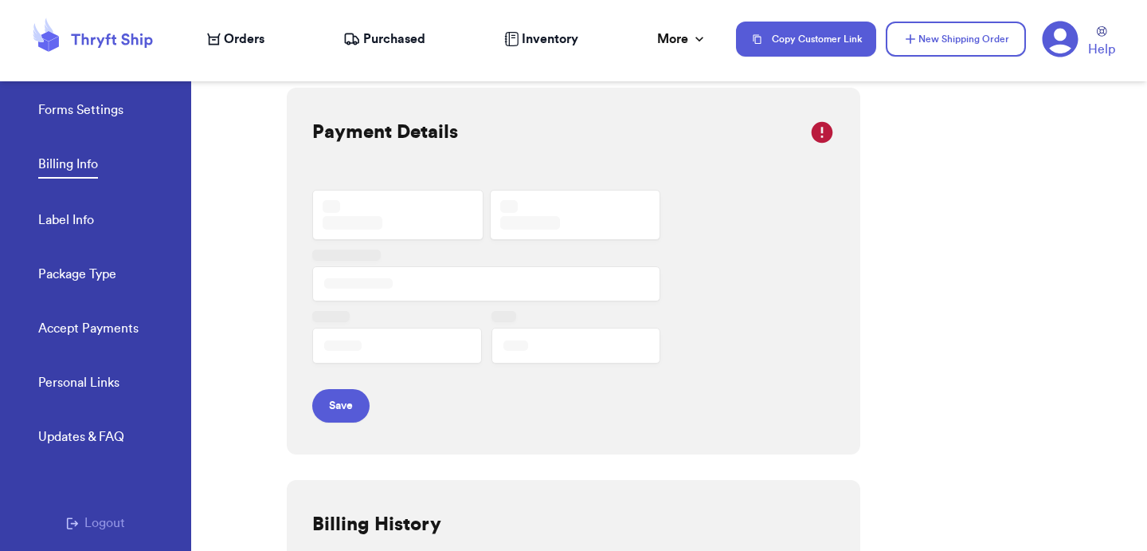
click at [79, 230] on link "Label Info" at bounding box center [66, 221] width 56 height 22
select select "WA"
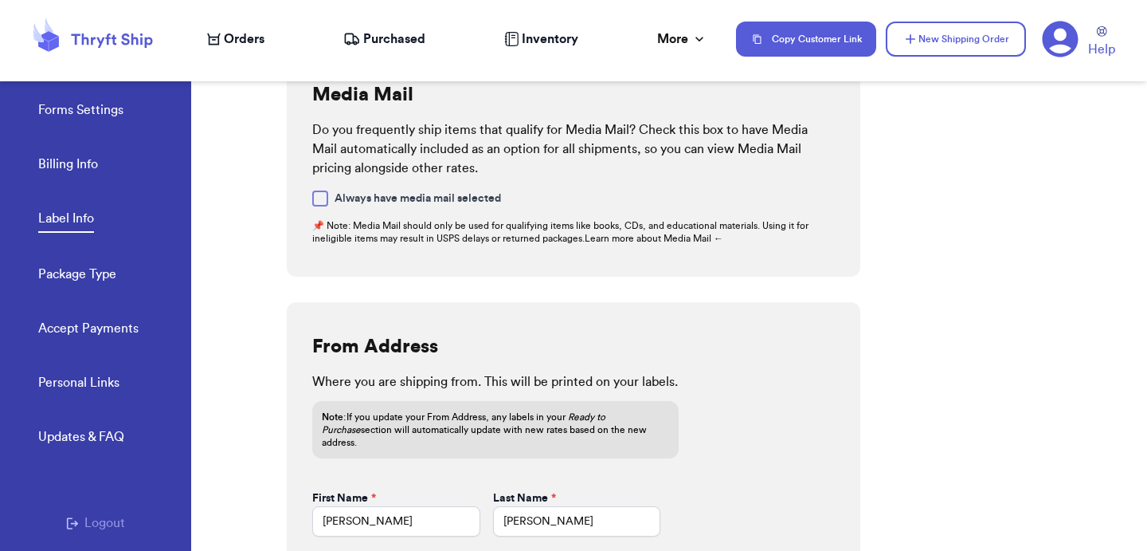
scroll to position [433, 0]
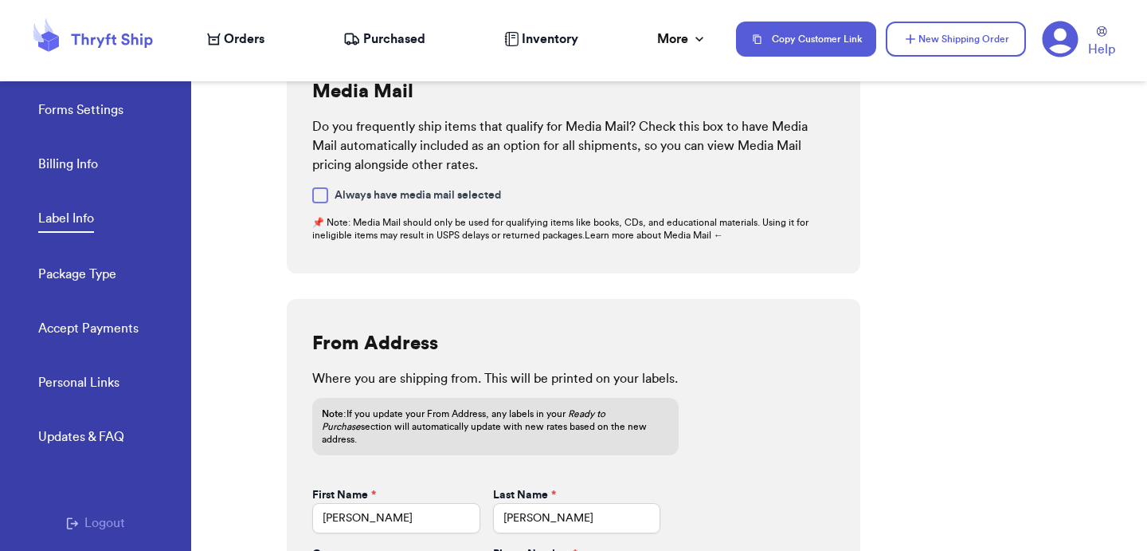
click at [82, 151] on div "Forms Settings Billing Info Label Info Package Type Accept Payments" at bounding box center [114, 214] width 153 height 317
click at [80, 156] on link "Billing Info" at bounding box center [68, 166] width 60 height 22
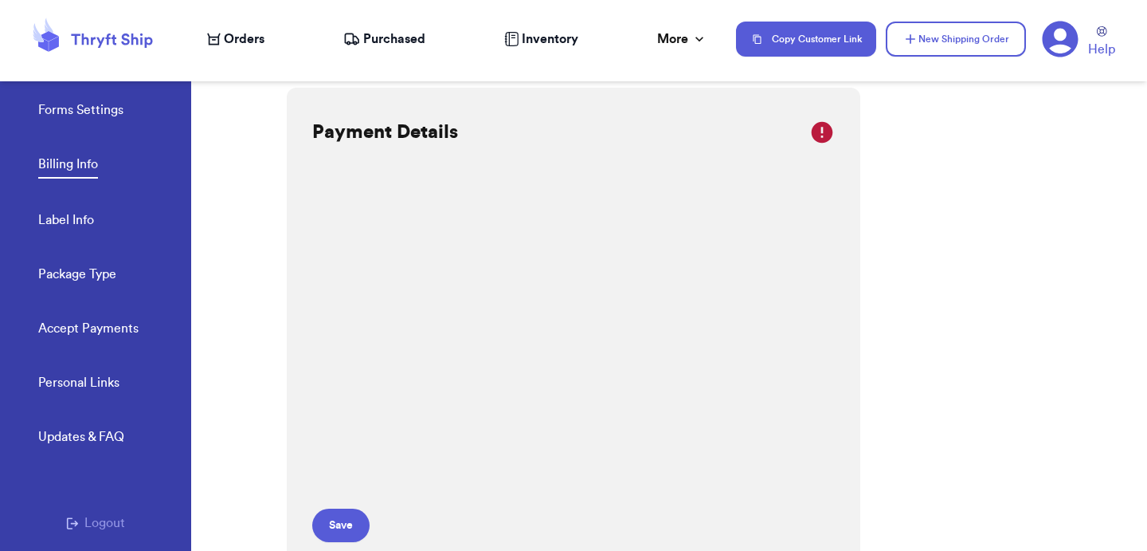
click at [108, 115] on link "Forms Settings" at bounding box center [80, 111] width 85 height 22
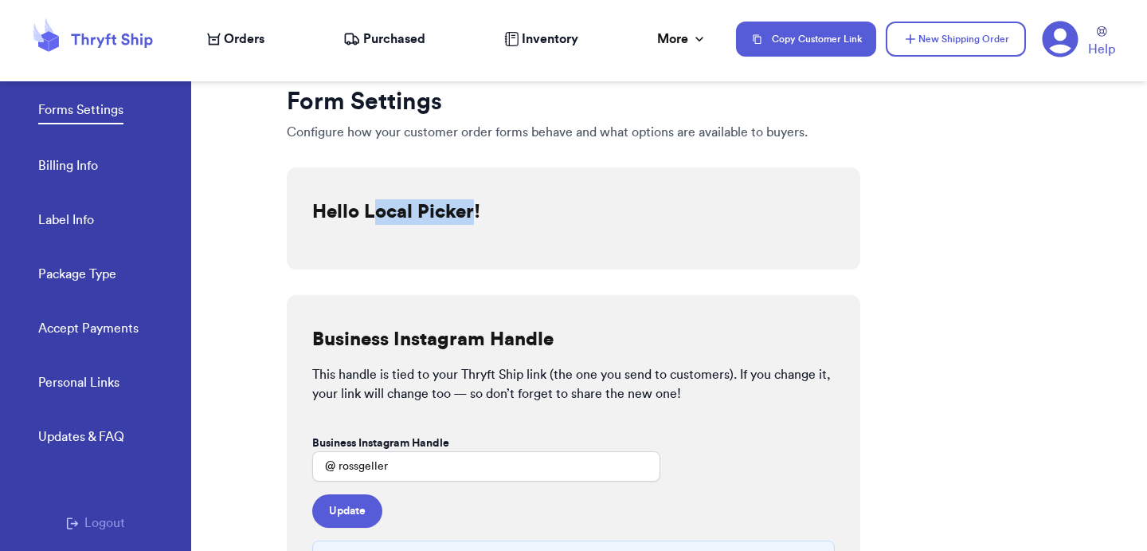
drag, startPoint x: 370, startPoint y: 205, endPoint x: 473, endPoint y: 210, distance: 103.7
click at [473, 210] on h2 "Hello Local Picker!" at bounding box center [396, 211] width 168 height 25
click at [637, 208] on div "Hello Local Picker!" at bounding box center [573, 218] width 523 height 38
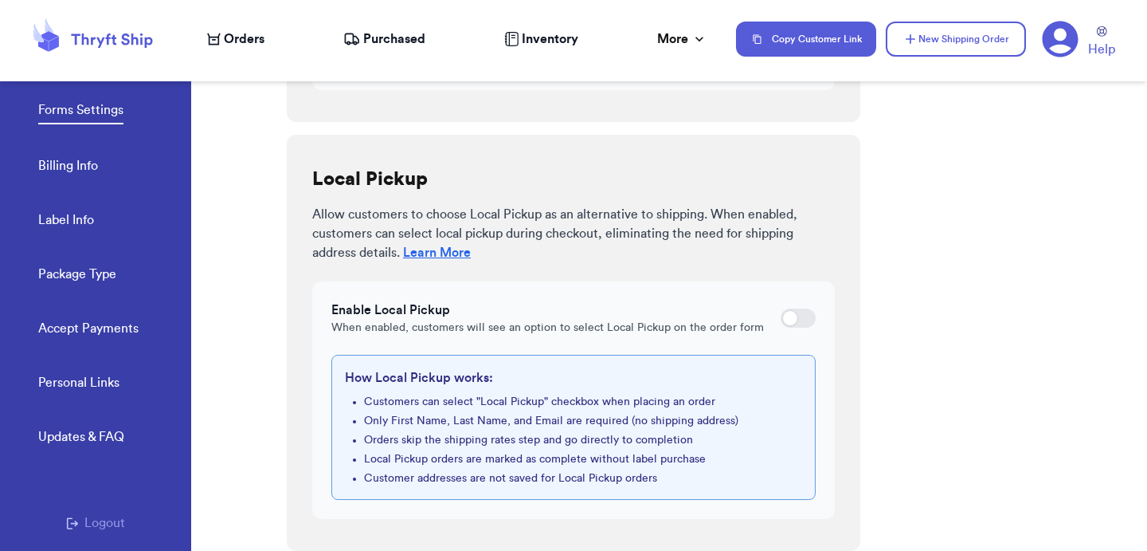
click at [1065, 37] on icon at bounding box center [1061, 40] width 36 height 36
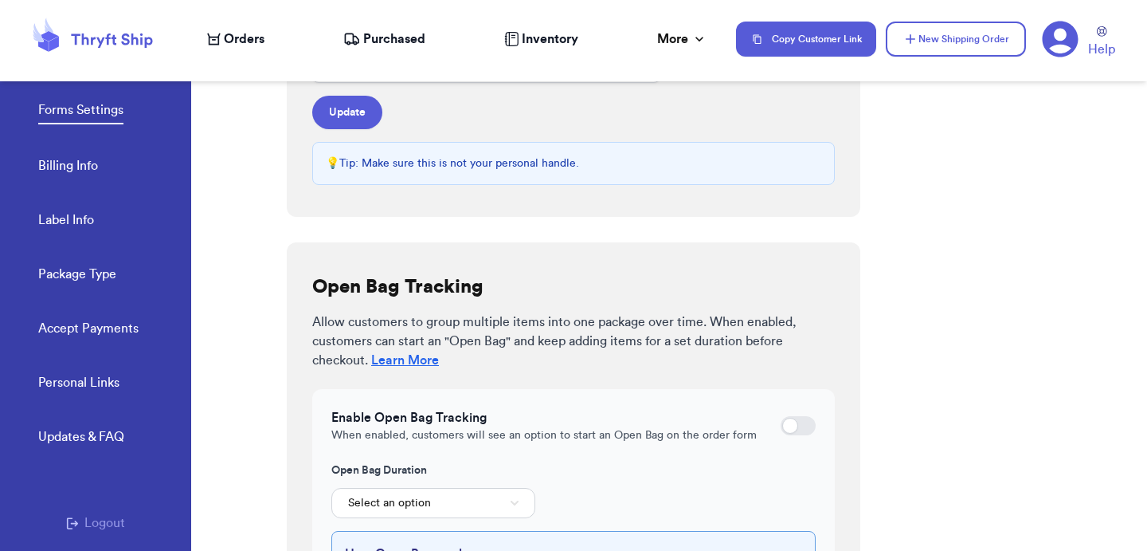
scroll to position [335, 0]
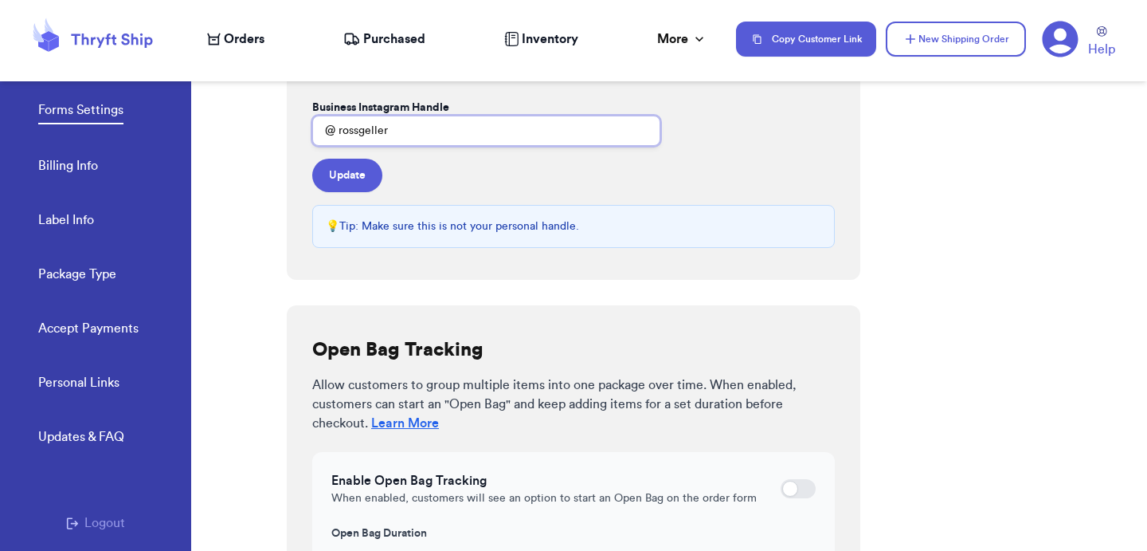
drag, startPoint x: 444, startPoint y: 139, endPoint x: 339, endPoint y: 132, distance: 105.4
click at [339, 132] on input "rossgeller" at bounding box center [486, 131] width 348 height 30
type input "bookshop"
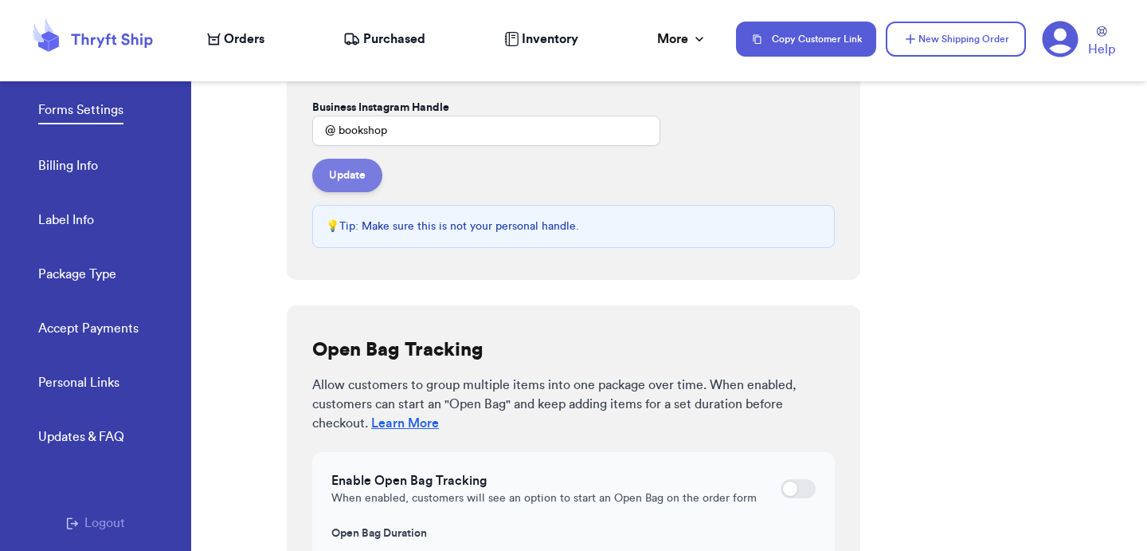
click at [343, 165] on button "Update" at bounding box center [347, 175] width 70 height 33
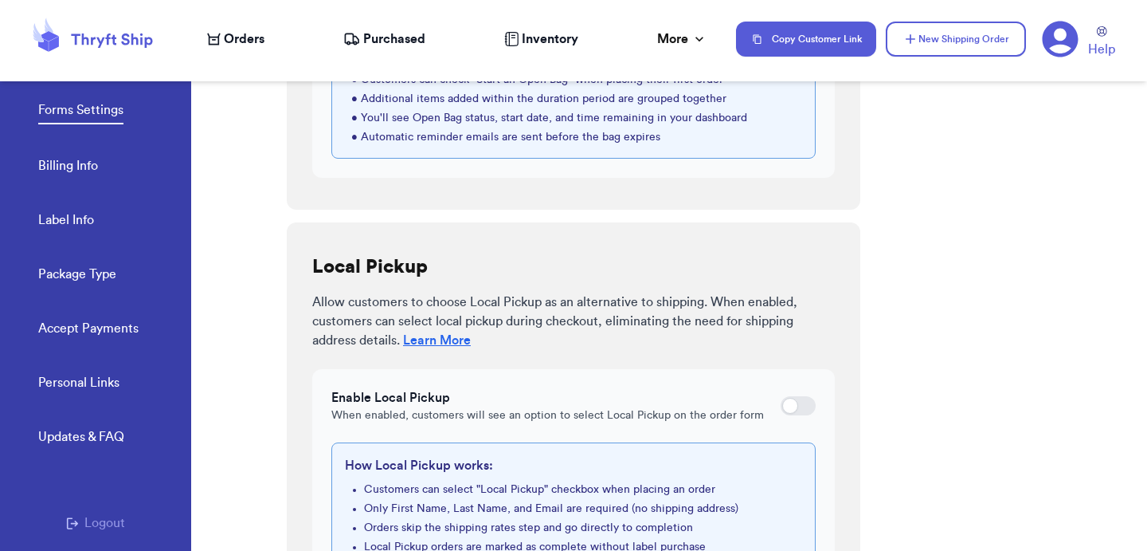
scroll to position [984, 0]
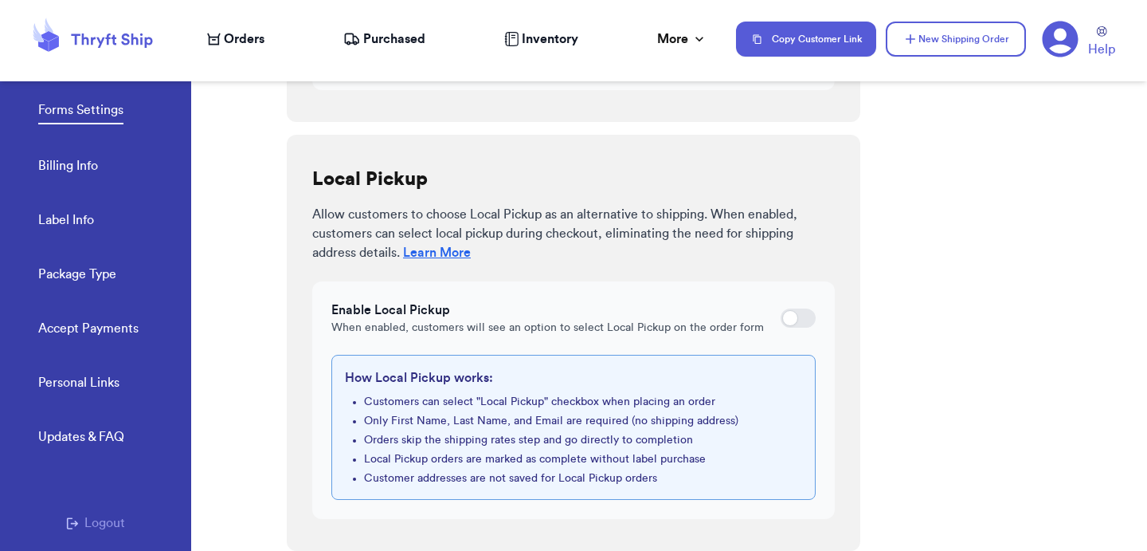
click at [798, 327] on div at bounding box center [798, 317] width 35 height 19
click at [781, 319] on input "checkbox" at bounding box center [780, 318] width 1 height 1
checkbox input "true"
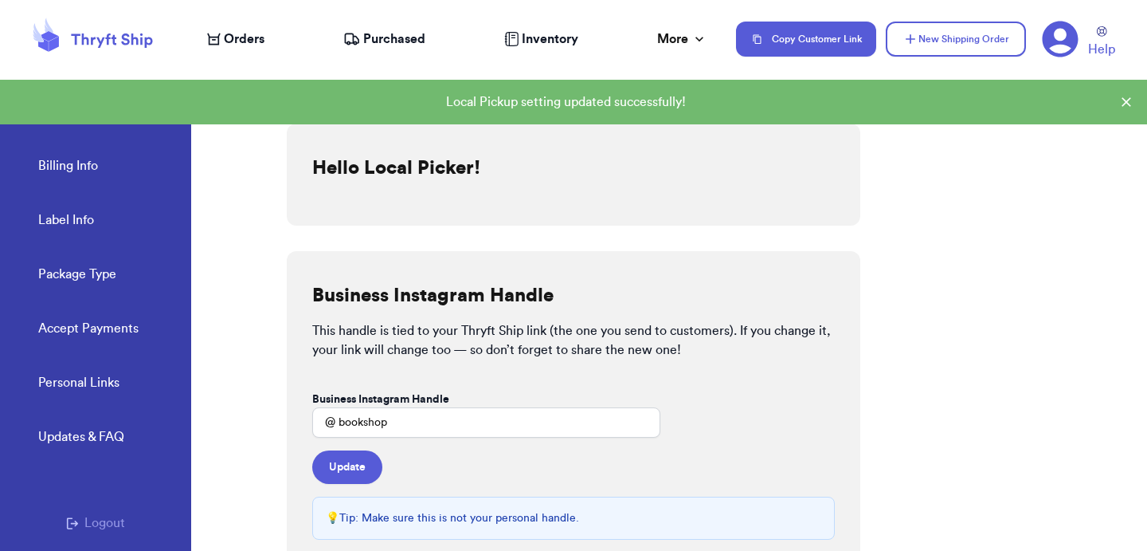
scroll to position [0, 0]
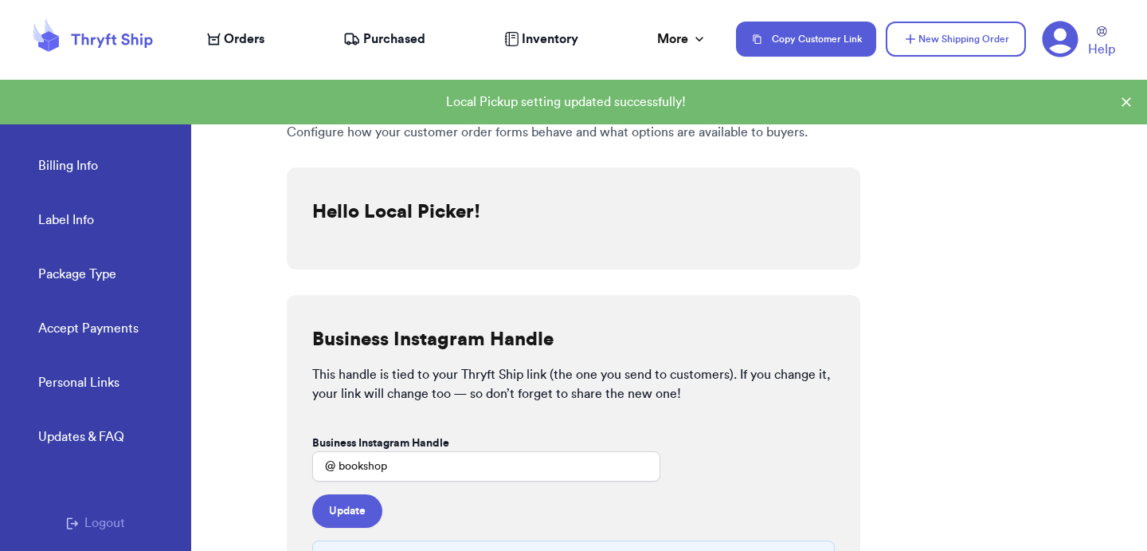
click at [71, 164] on link "Billing Info" at bounding box center [68, 167] width 60 height 22
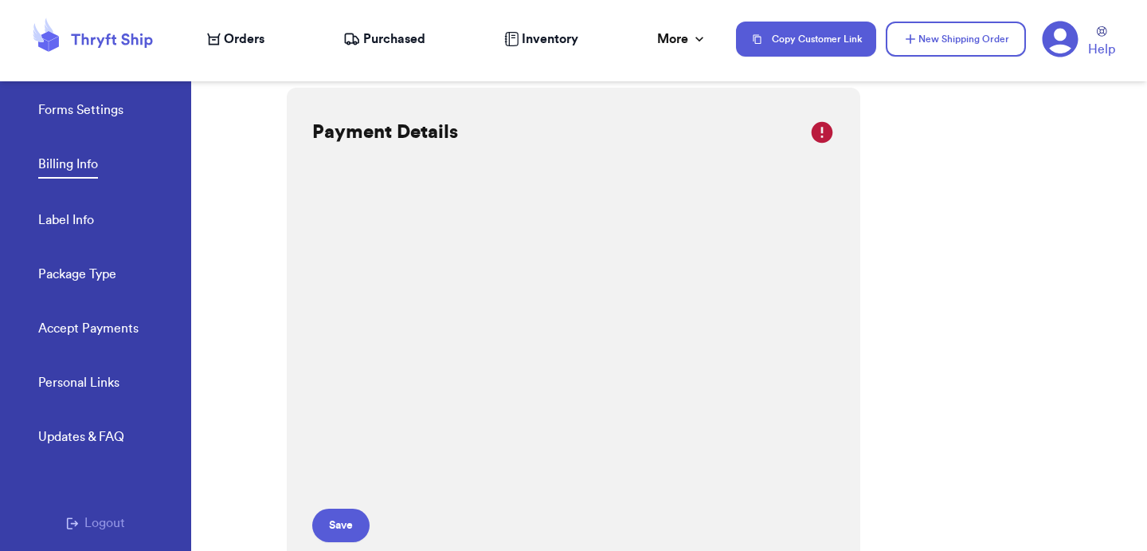
click at [233, 32] on span "Orders" at bounding box center [244, 38] width 41 height 19
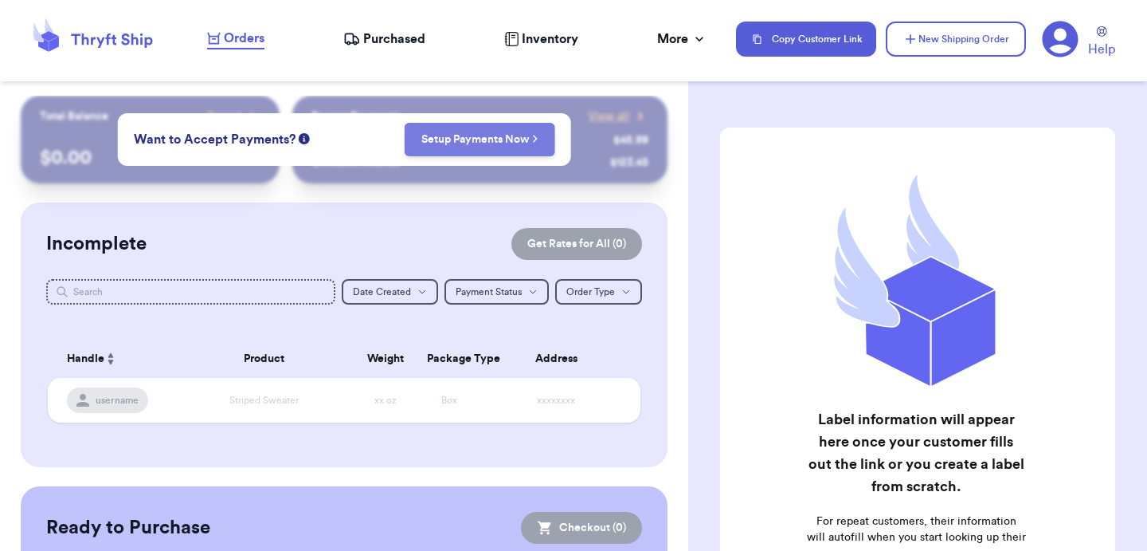
click at [455, 147] on button "Setup Payments Now" at bounding box center [480, 139] width 151 height 33
click at [506, 140] on link "Setup Payments Now" at bounding box center [480, 139] width 117 height 16
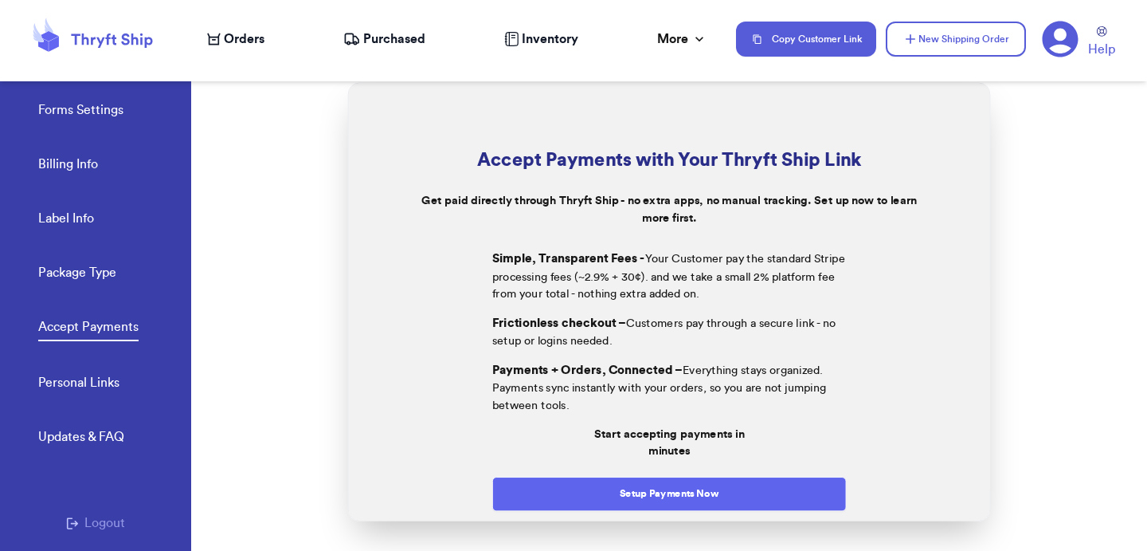
click at [658, 499] on button "Setup Payments Now" at bounding box center [669, 493] width 355 height 34
